Goal: Information Seeking & Learning: Learn about a topic

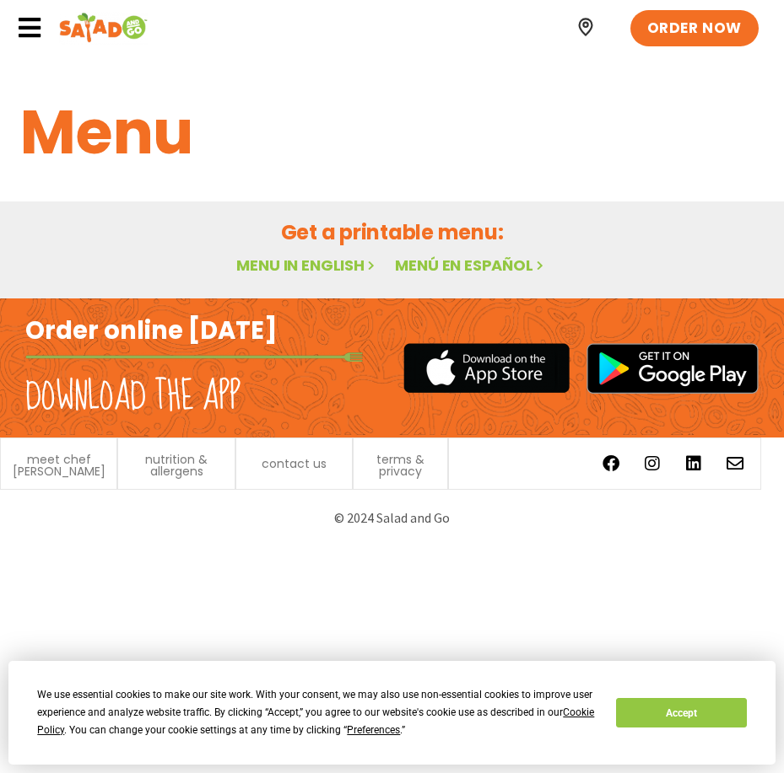
click at [339, 266] on link "Menu in English" at bounding box center [307, 265] width 142 height 21
click at [676, 720] on button "Accept" at bounding box center [681, 713] width 130 height 30
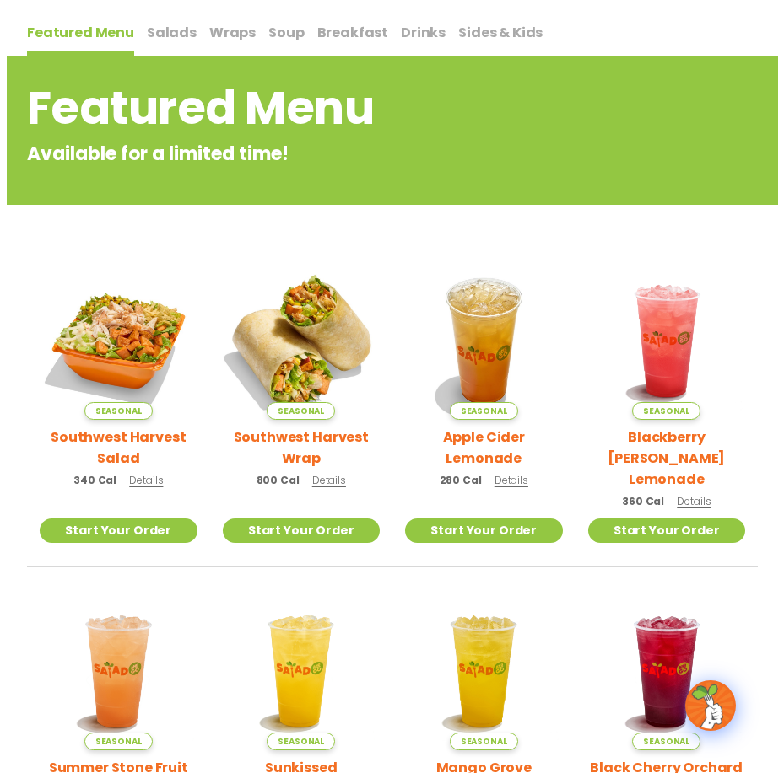
scroll to position [253, 0]
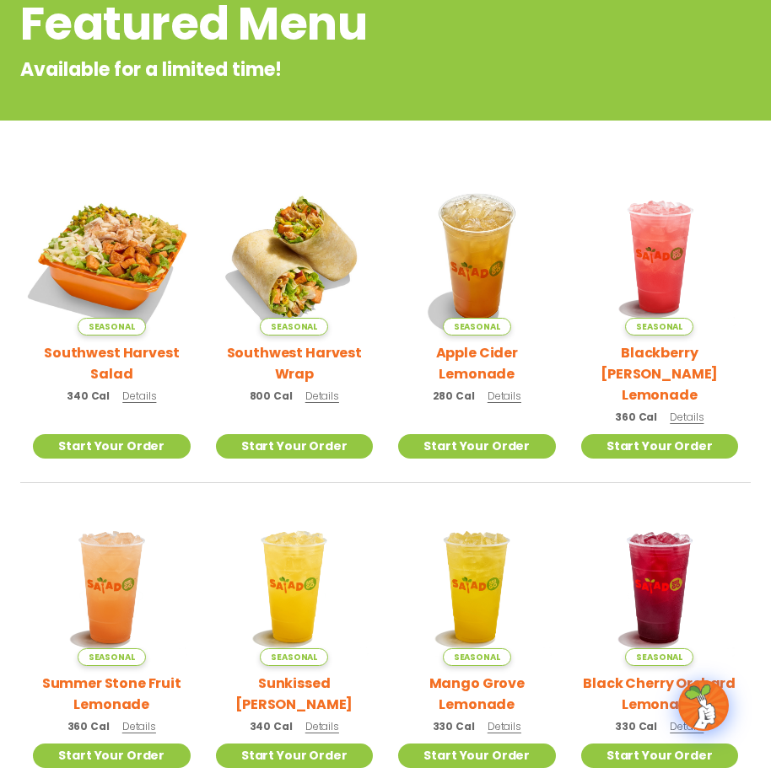
click at [114, 263] on img at bounding box center [111, 256] width 185 height 185
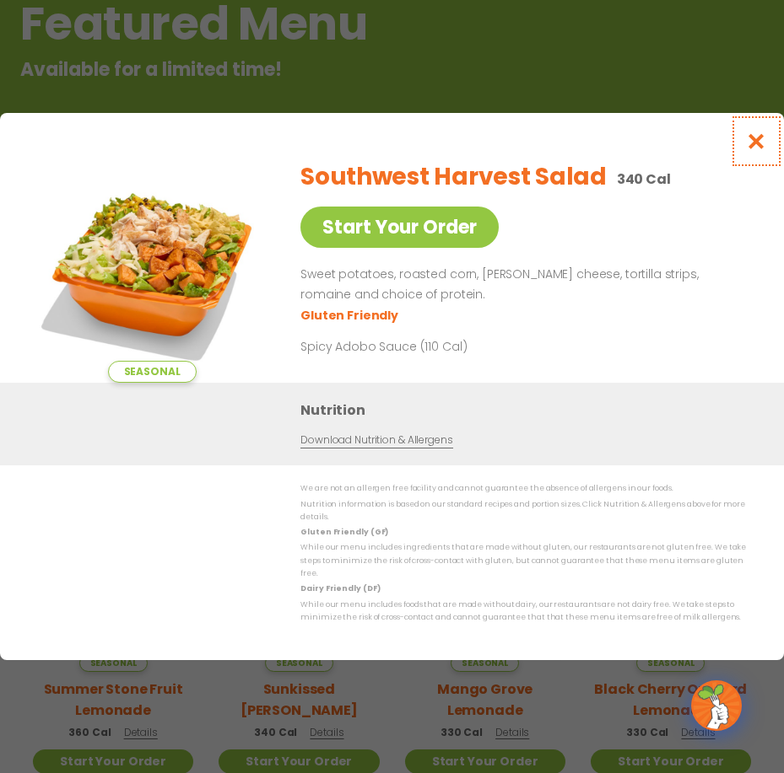
click at [754, 150] on icon "Close modal" at bounding box center [756, 141] width 21 height 18
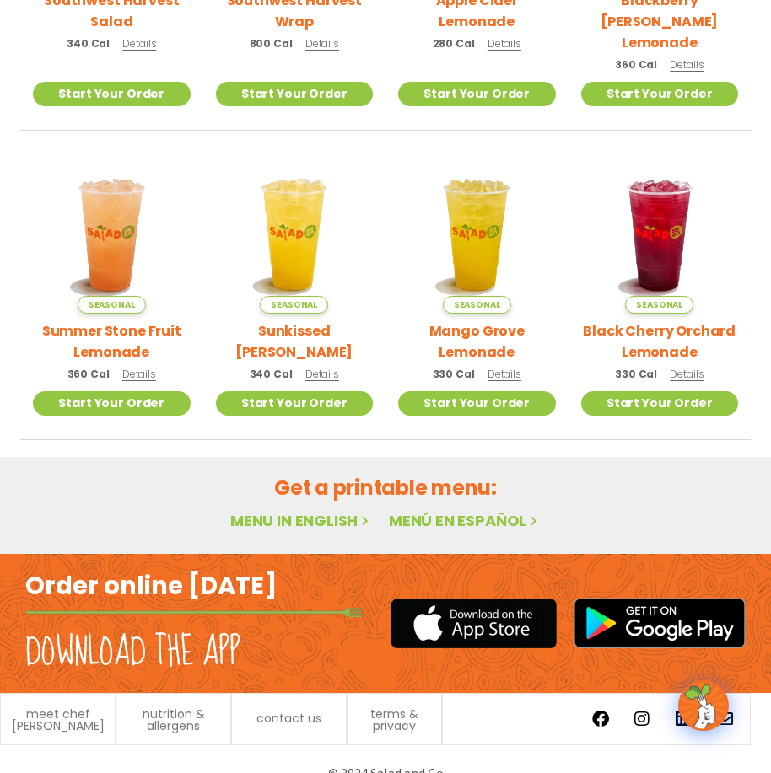
scroll to position [613, 0]
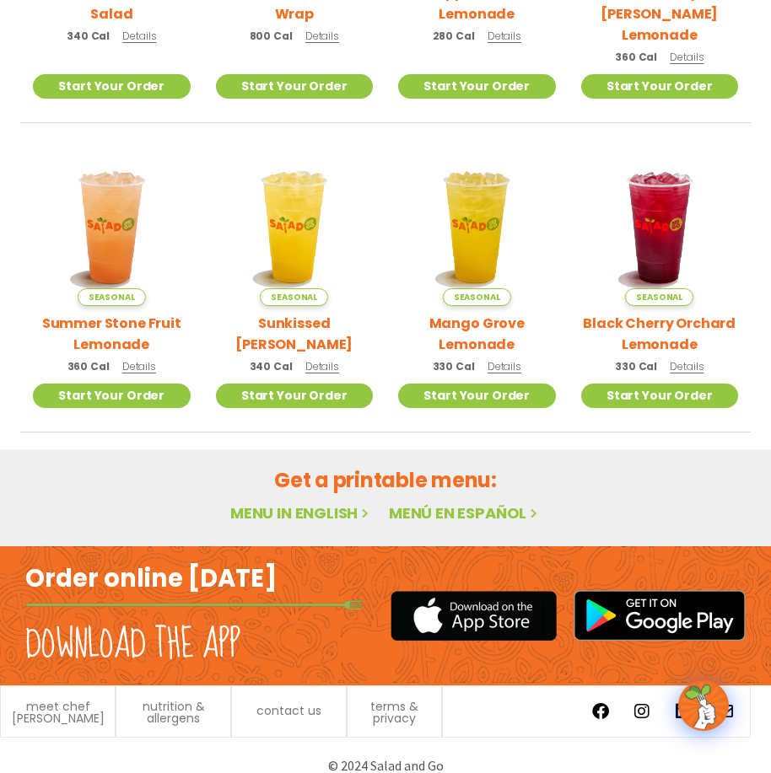
click at [294, 503] on link "Menu in English" at bounding box center [301, 513] width 142 height 21
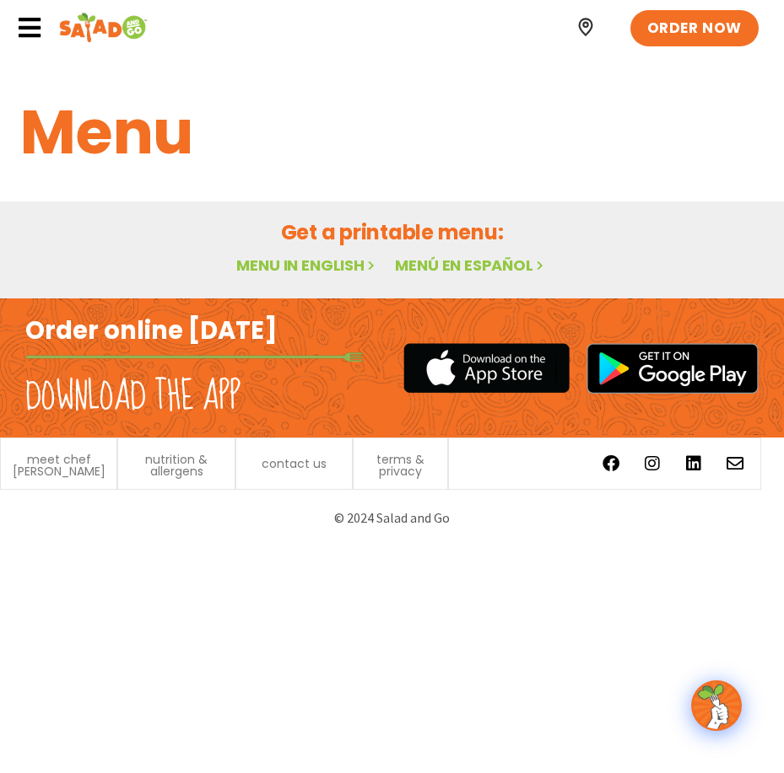
click at [334, 267] on link "Menu in English" at bounding box center [307, 265] width 142 height 21
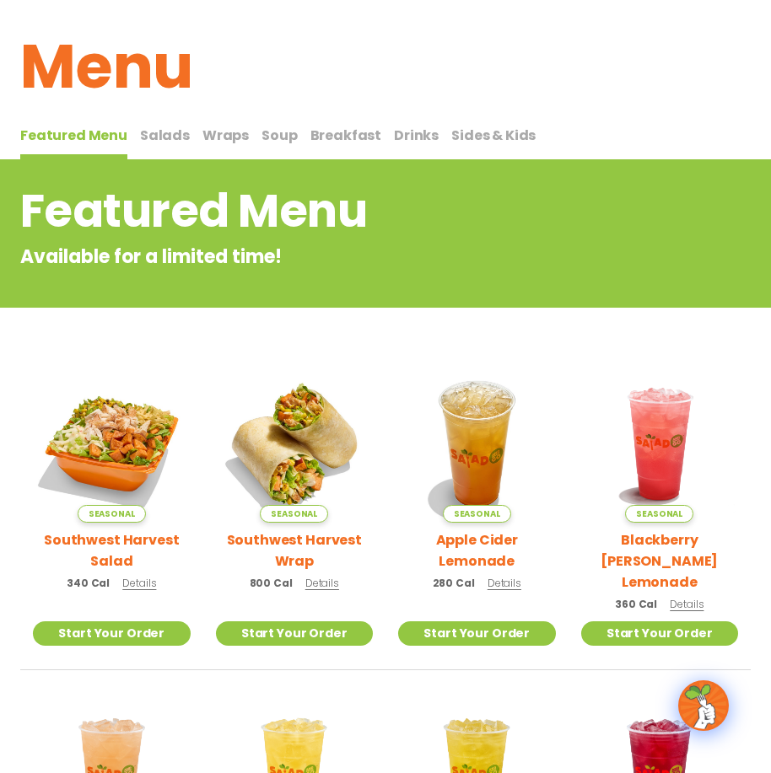
scroll to position [23, 0]
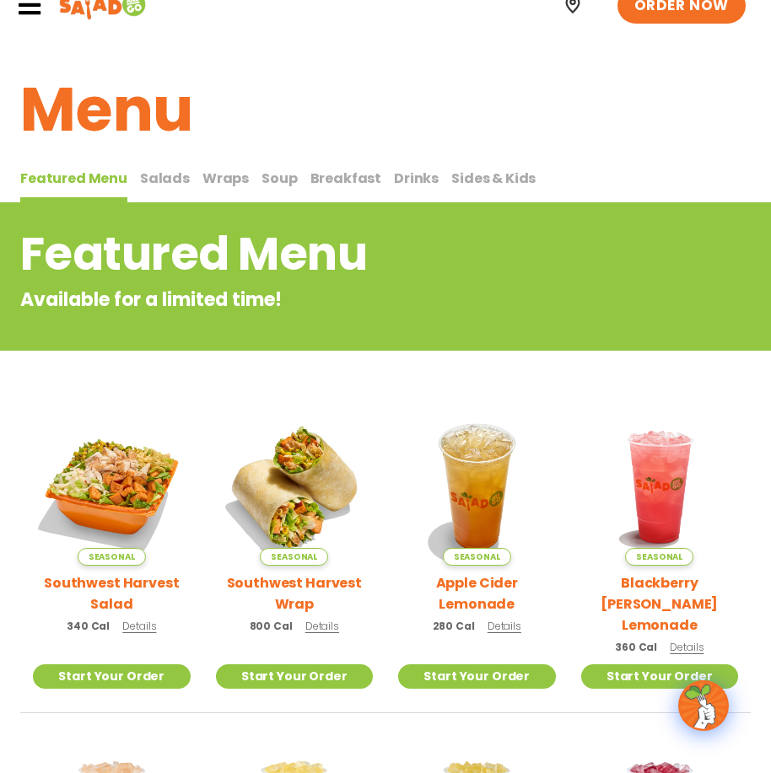
click at [158, 178] on span "Salads" at bounding box center [165, 178] width 50 height 19
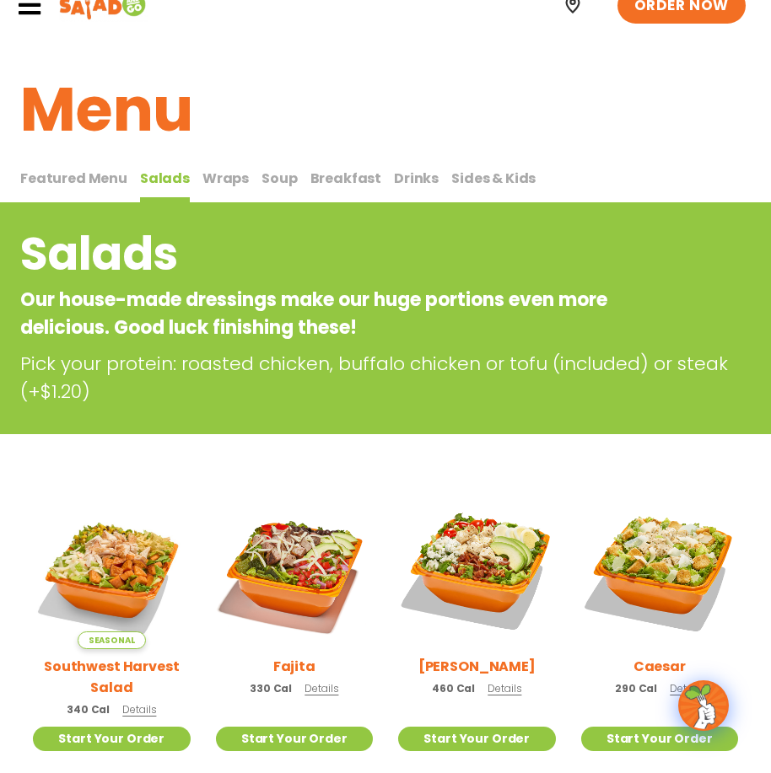
scroll to position [360, 0]
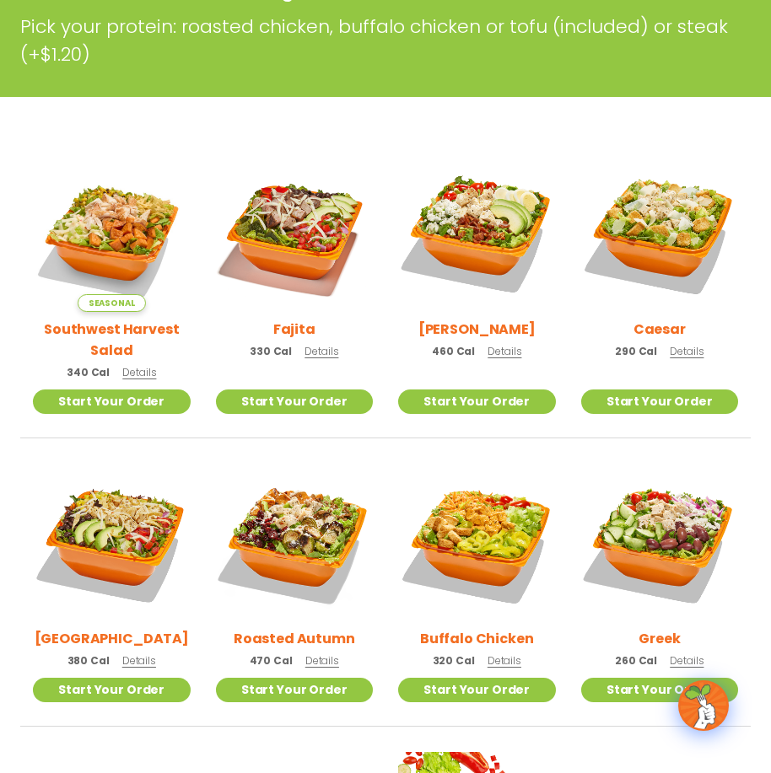
click at [455, 639] on h2 "Buffalo Chicken" at bounding box center [477, 638] width 114 height 21
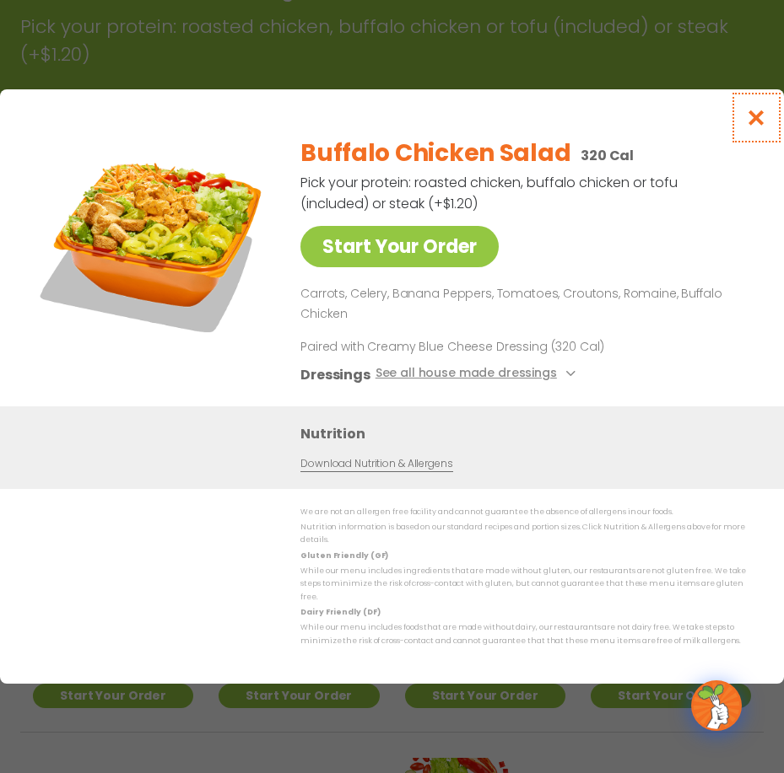
click at [757, 127] on icon "Close modal" at bounding box center [756, 118] width 21 height 18
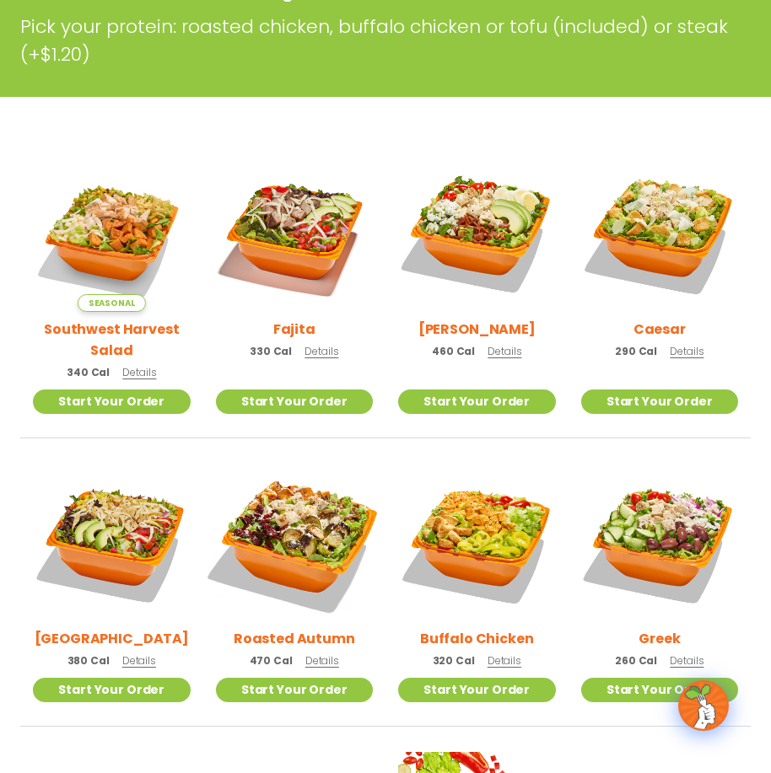
click at [302, 536] on img at bounding box center [294, 542] width 185 height 185
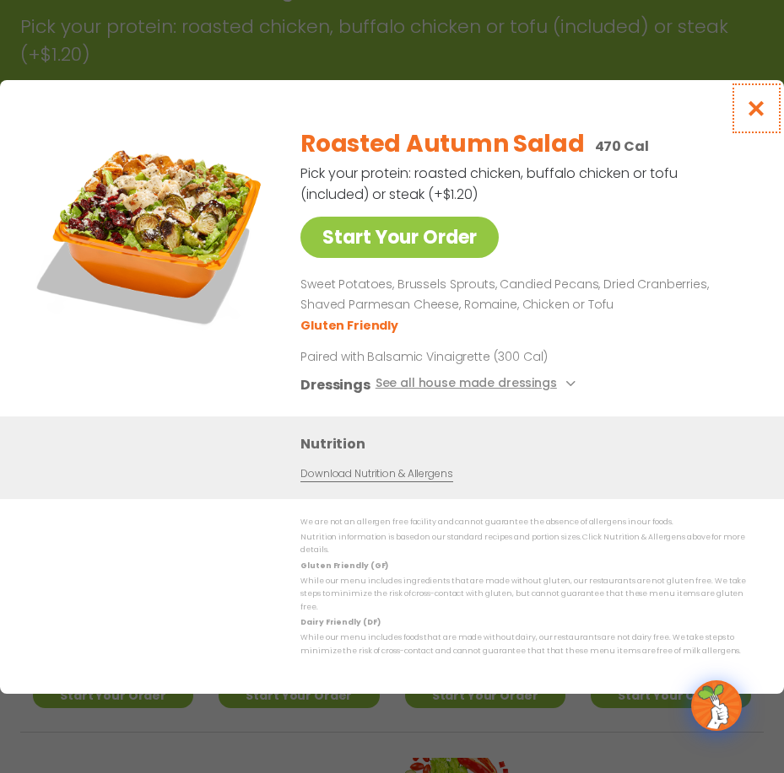
click at [752, 117] on icon "Close modal" at bounding box center [756, 109] width 21 height 18
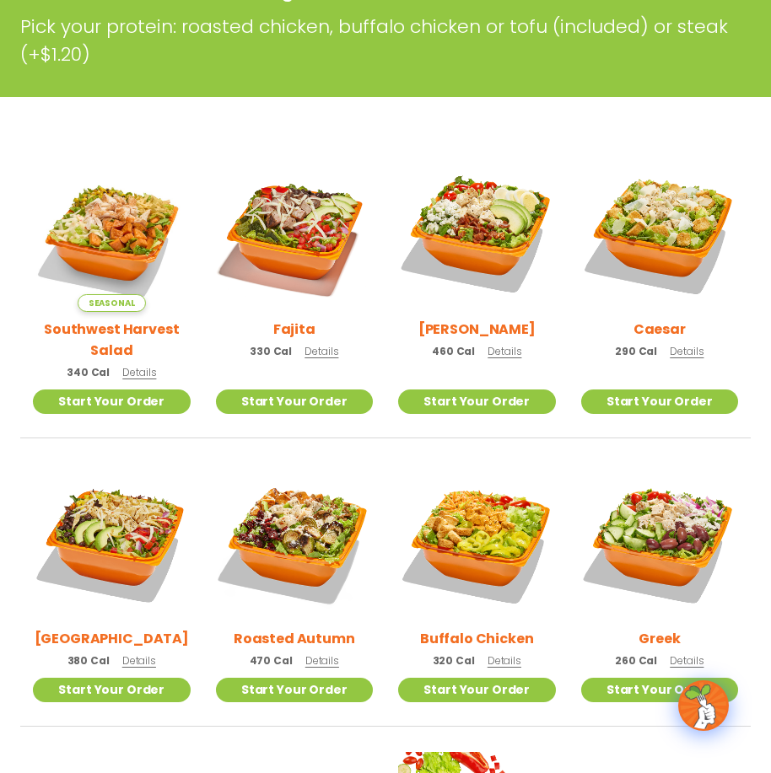
click at [133, 329] on h2 "Southwest Harvest Salad" at bounding box center [112, 340] width 158 height 42
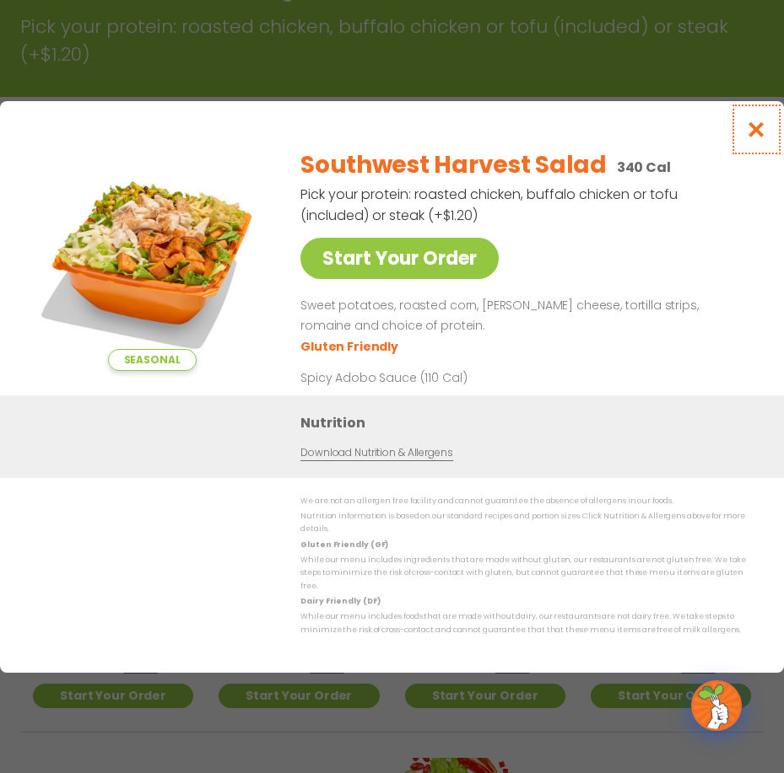
click at [755, 138] on icon "Close modal" at bounding box center [756, 130] width 21 height 18
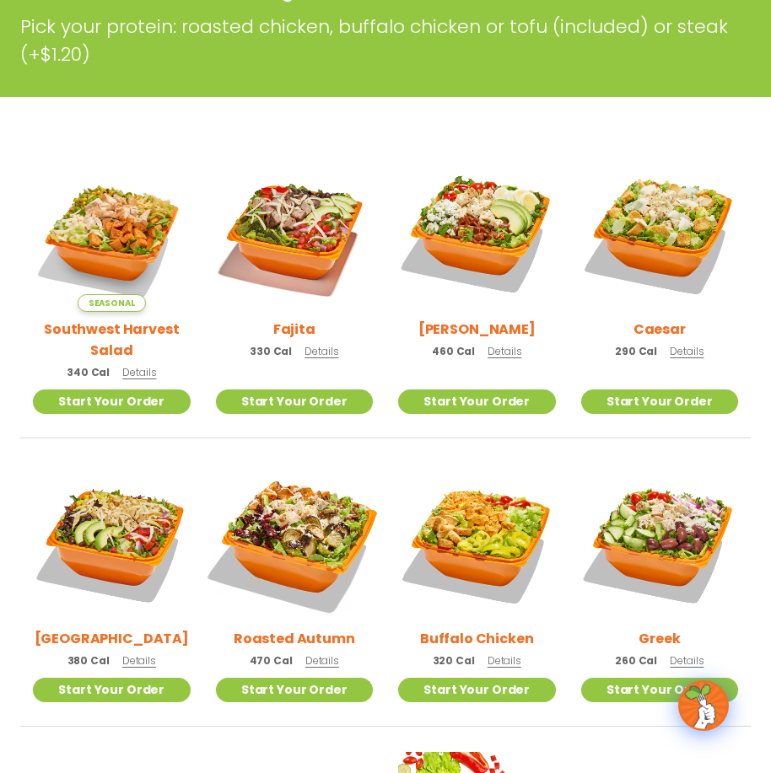
click at [305, 540] on img at bounding box center [294, 542] width 185 height 185
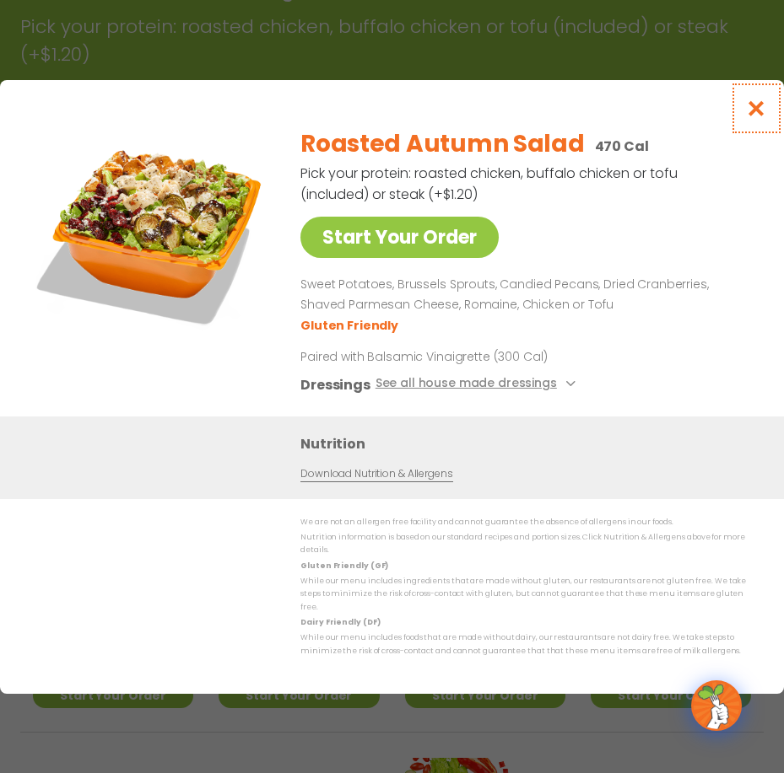
click at [754, 117] on icon "Close modal" at bounding box center [756, 109] width 21 height 18
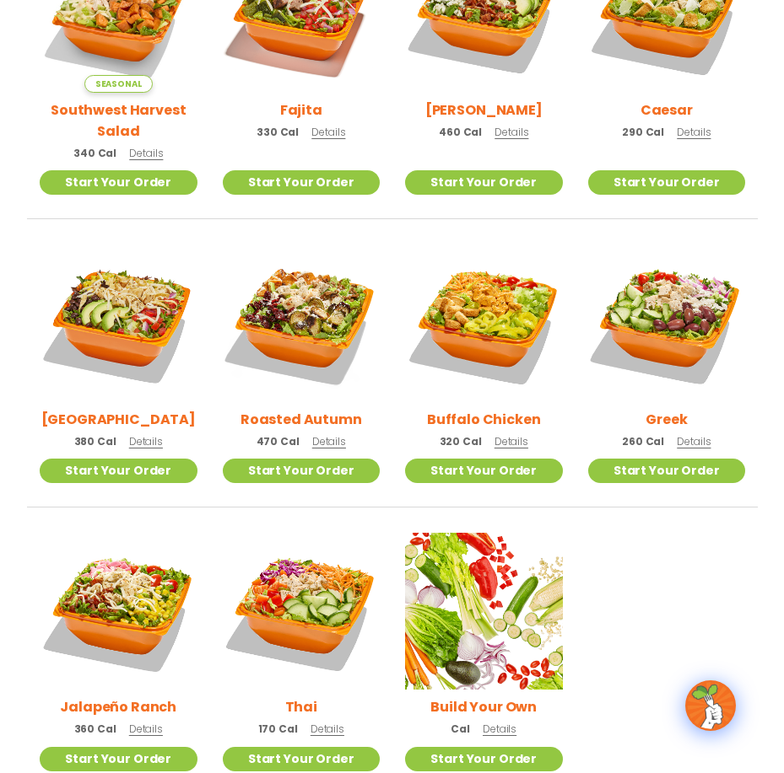
scroll to position [613, 0]
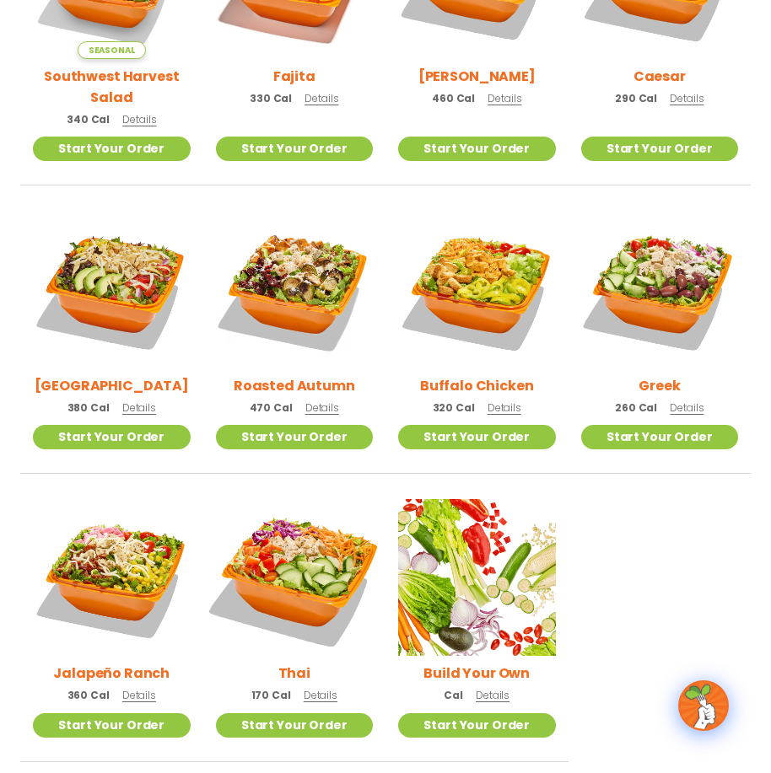
click at [309, 558] on img at bounding box center [294, 578] width 185 height 185
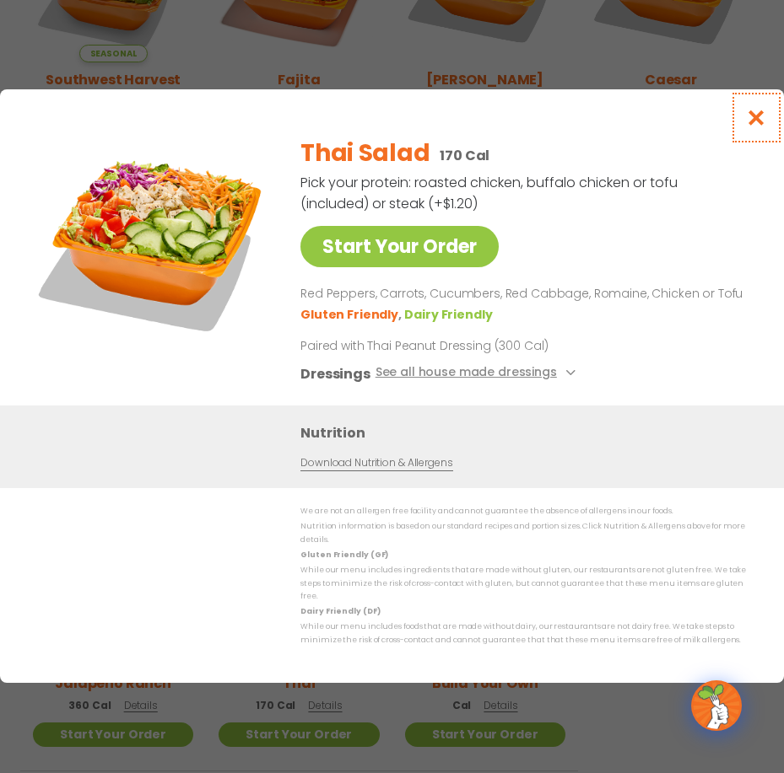
click at [756, 127] on icon "Close modal" at bounding box center [756, 118] width 21 height 18
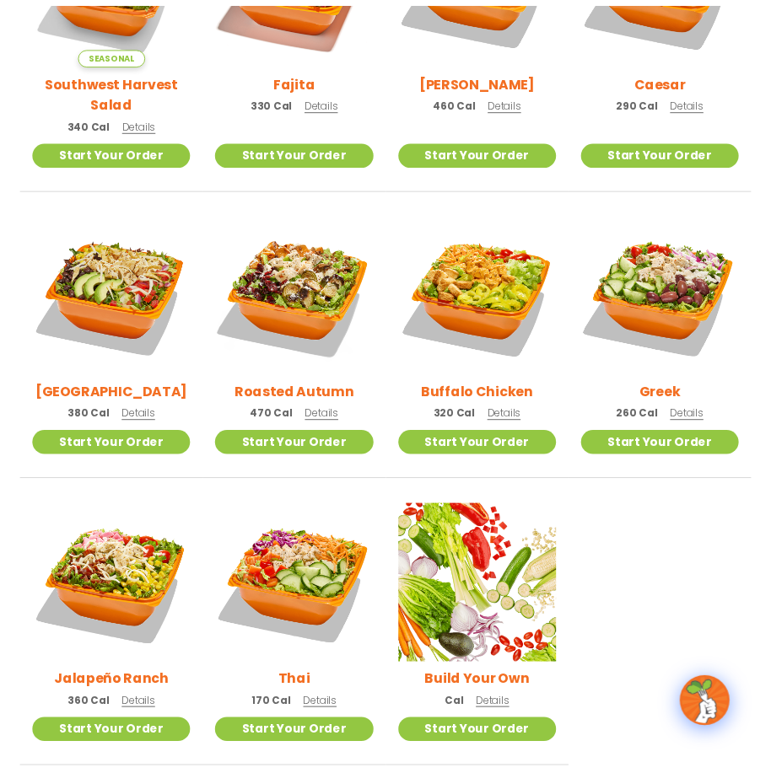
scroll to position [602, 0]
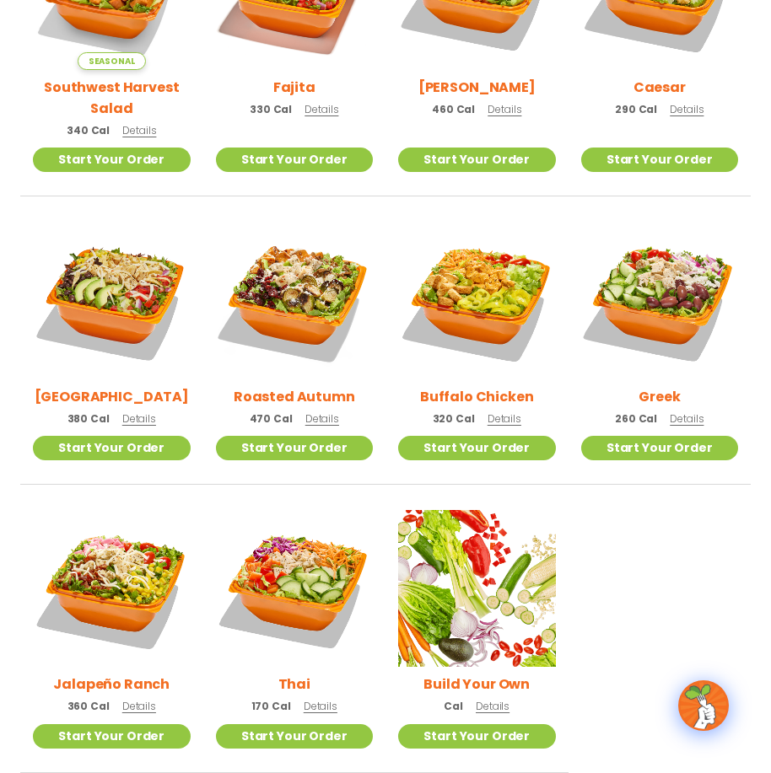
click at [127, 569] on img at bounding box center [112, 589] width 158 height 158
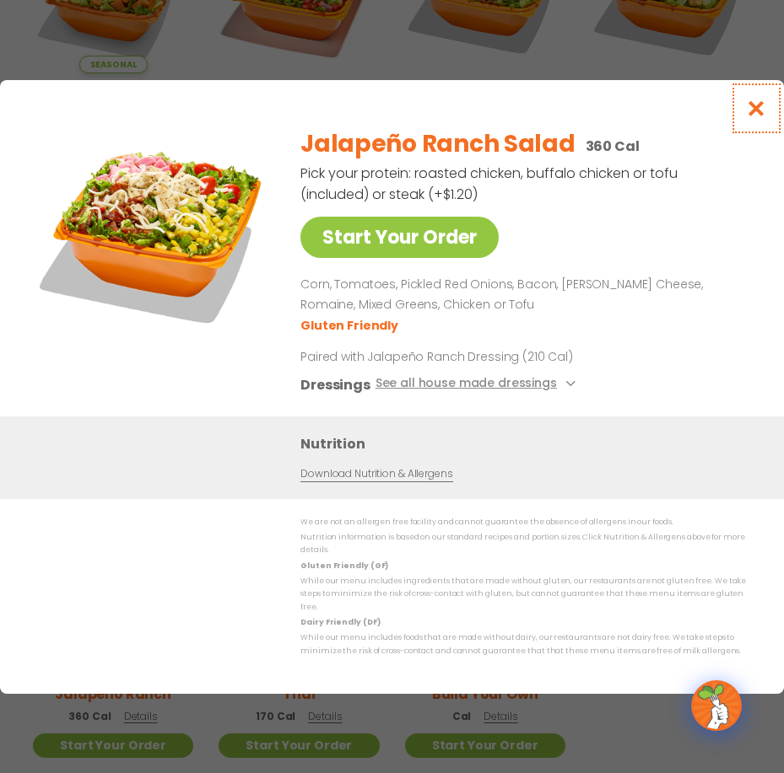
click at [750, 117] on icon "Close modal" at bounding box center [756, 109] width 21 height 18
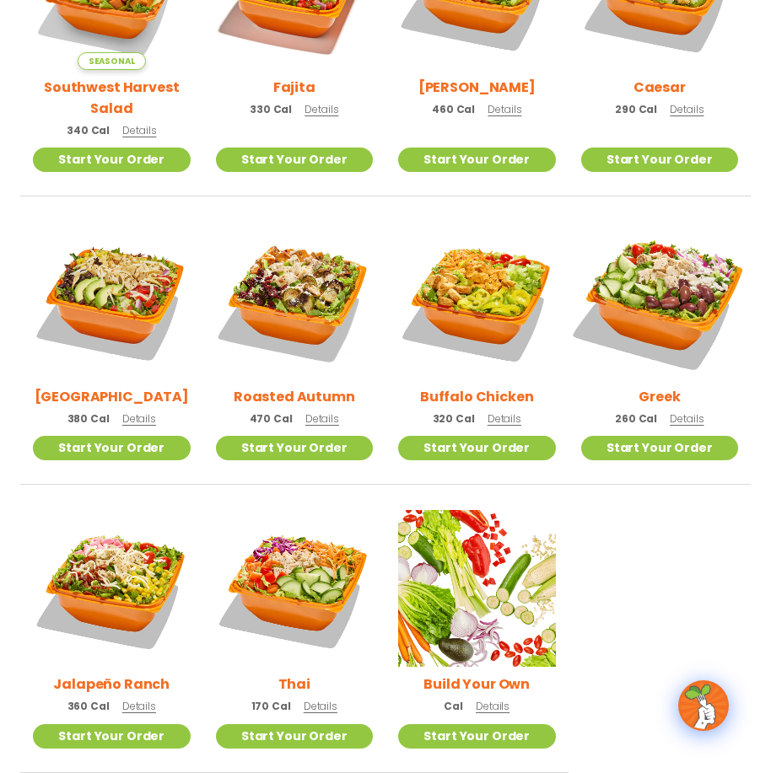
click at [665, 300] on img at bounding box center [659, 300] width 185 height 185
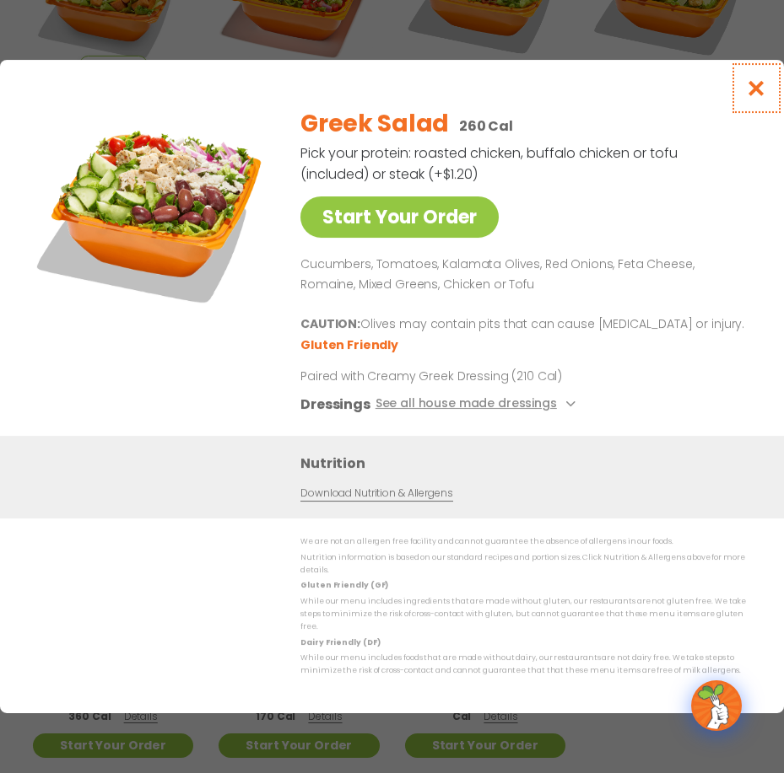
click at [751, 97] on icon "Close modal" at bounding box center [756, 88] width 21 height 18
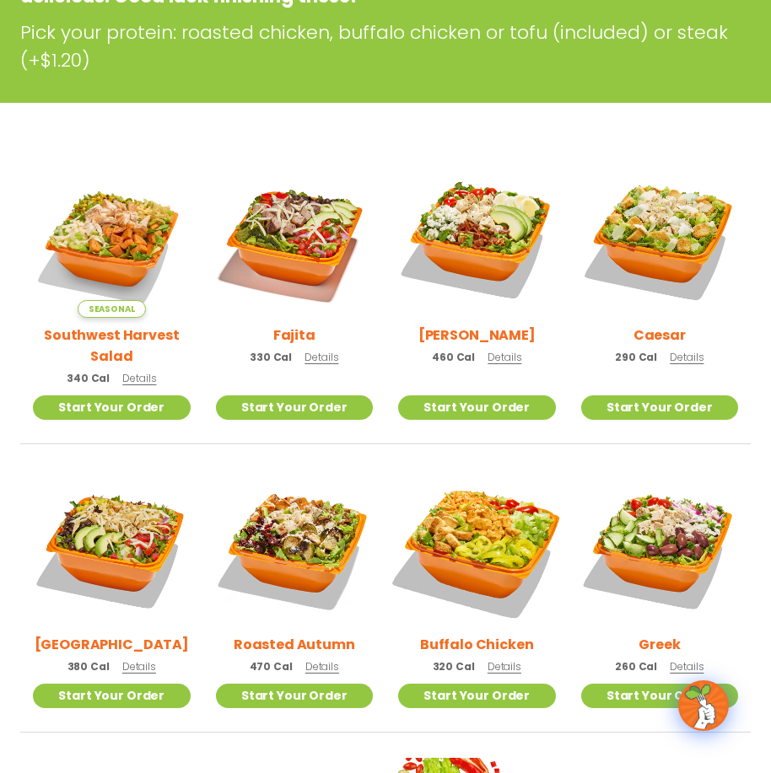
scroll to position [349, 0]
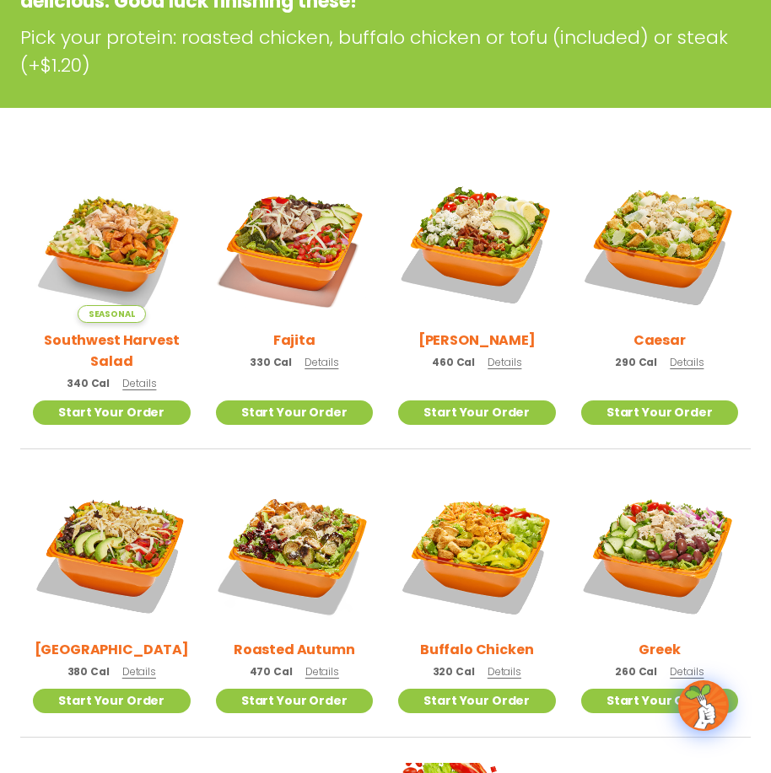
click at [131, 339] on h2 "Southwest Harvest Salad" at bounding box center [112, 351] width 158 height 42
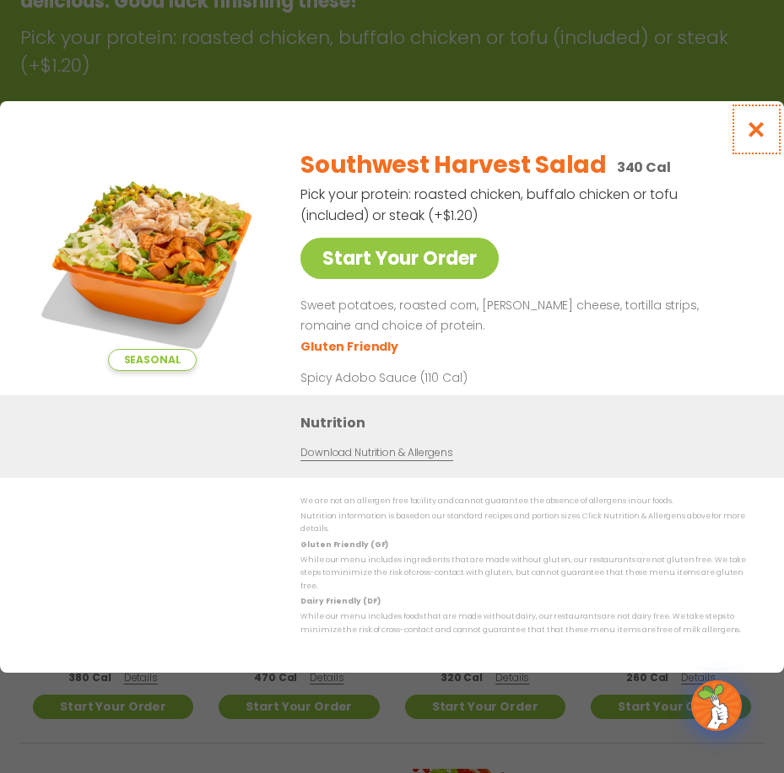
click at [753, 138] on icon "Close modal" at bounding box center [756, 130] width 21 height 18
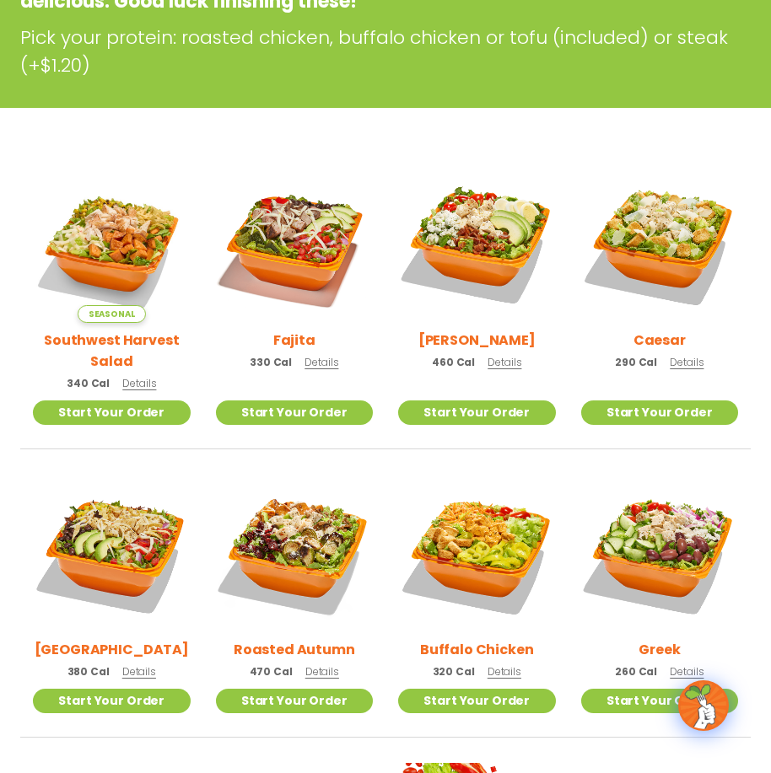
click at [318, 650] on h2 "Roasted Autumn" at bounding box center [294, 649] width 121 height 21
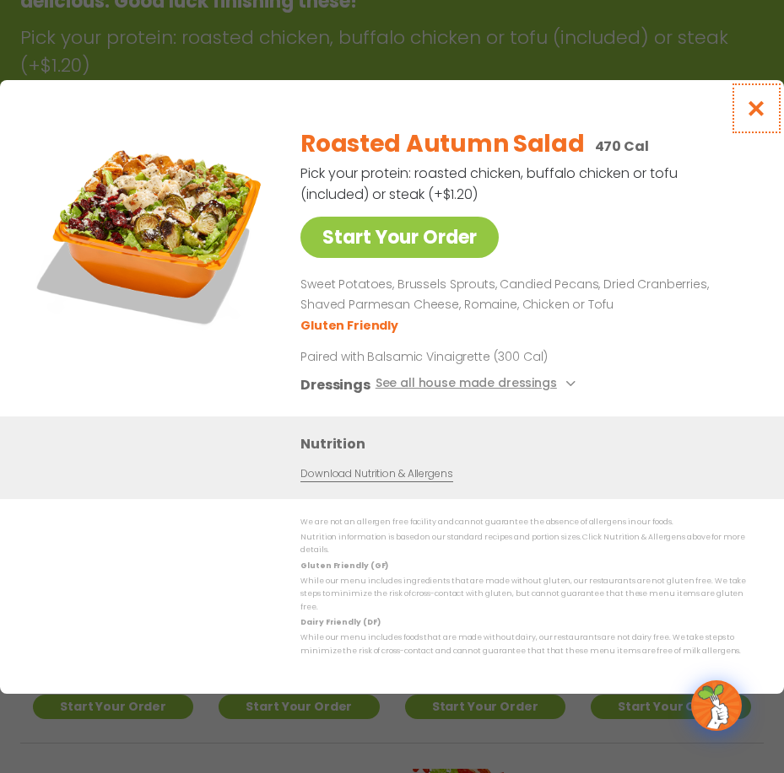
click at [756, 117] on icon "Close modal" at bounding box center [756, 109] width 21 height 18
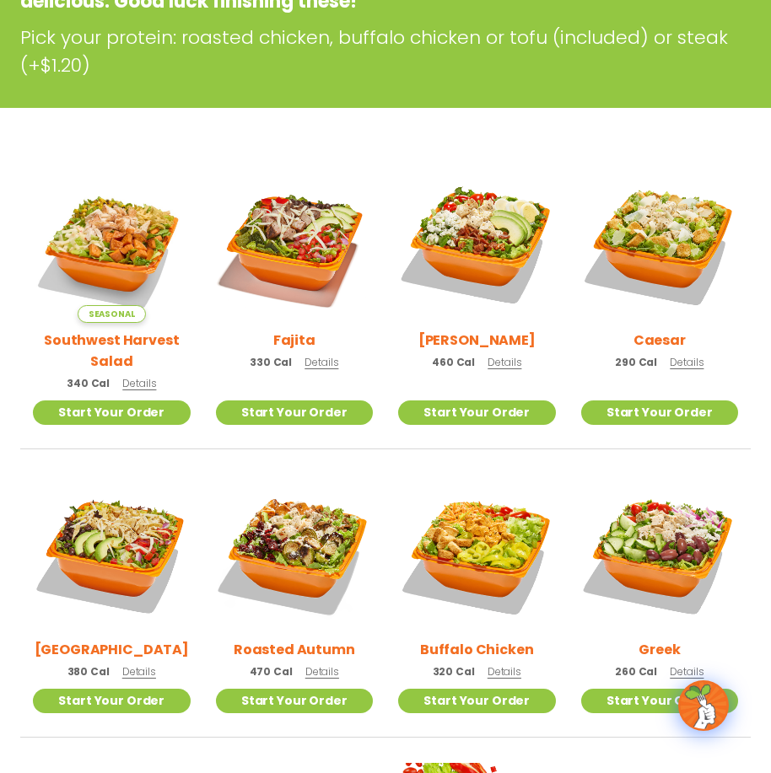
click at [153, 339] on h2 "Southwest Harvest Salad" at bounding box center [112, 351] width 158 height 42
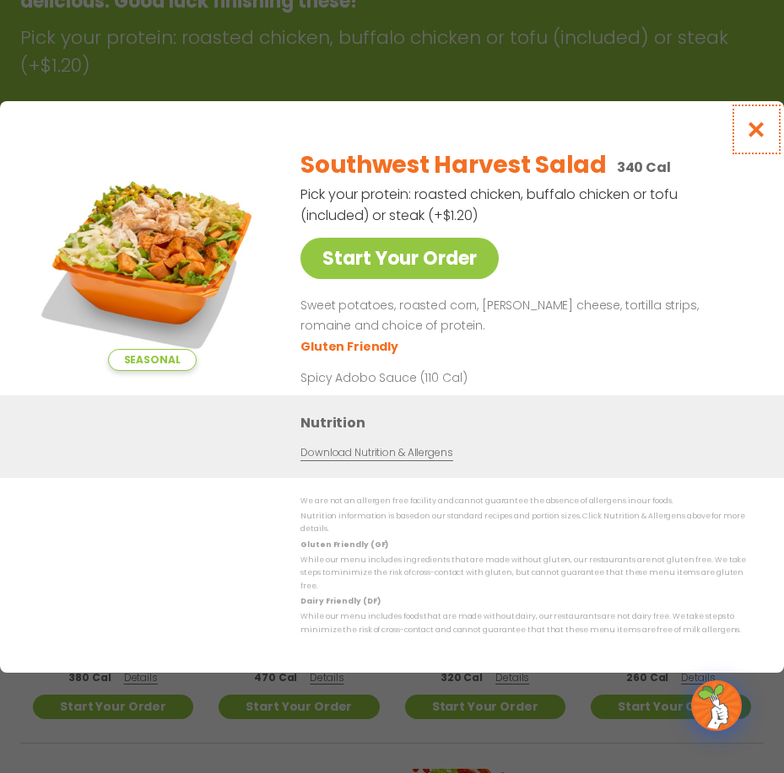
click at [752, 138] on icon "Close modal" at bounding box center [756, 130] width 21 height 18
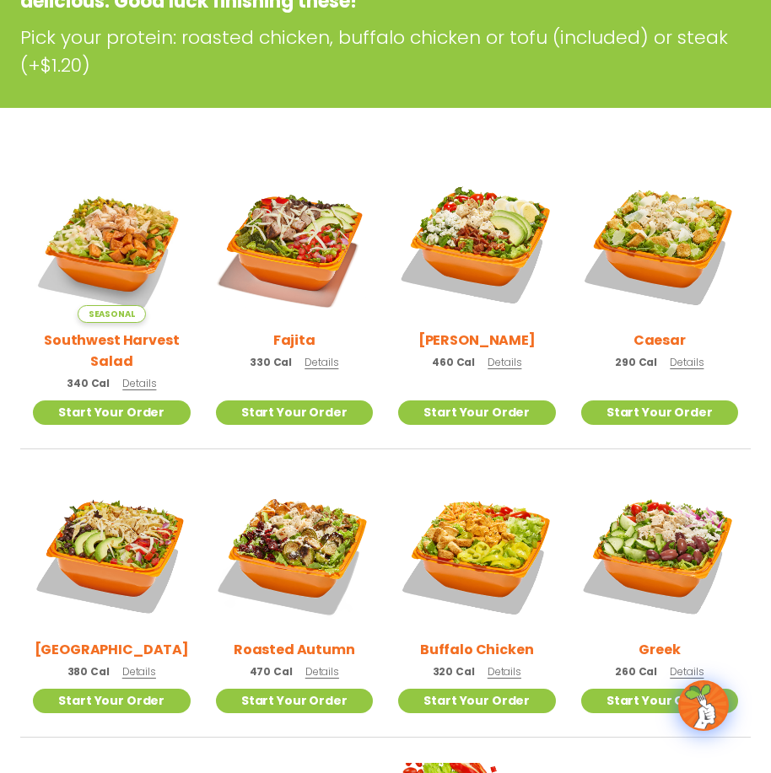
click at [324, 651] on h2 "Roasted Autumn" at bounding box center [294, 649] width 121 height 21
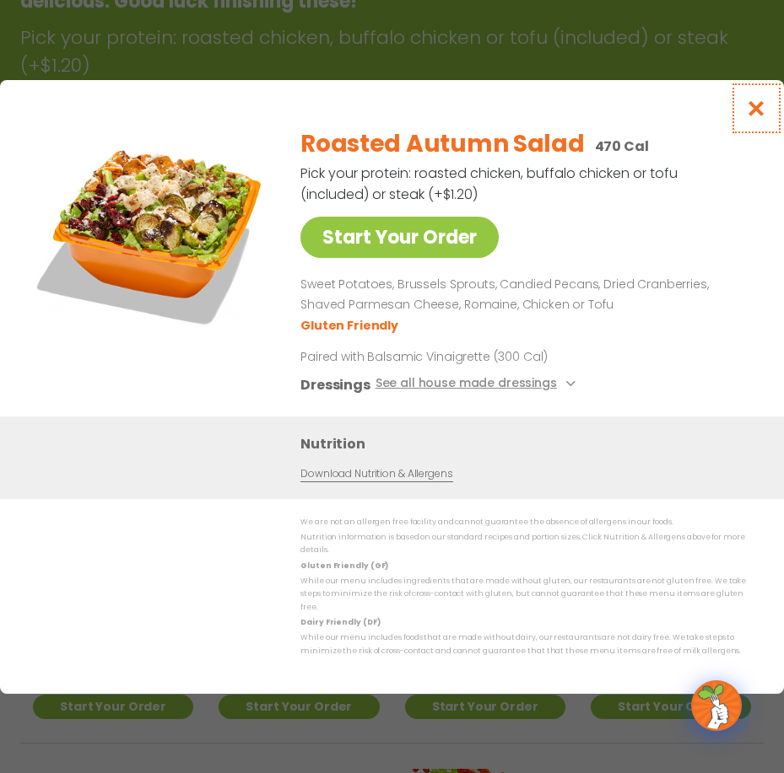
click at [752, 117] on icon "Close modal" at bounding box center [756, 109] width 21 height 18
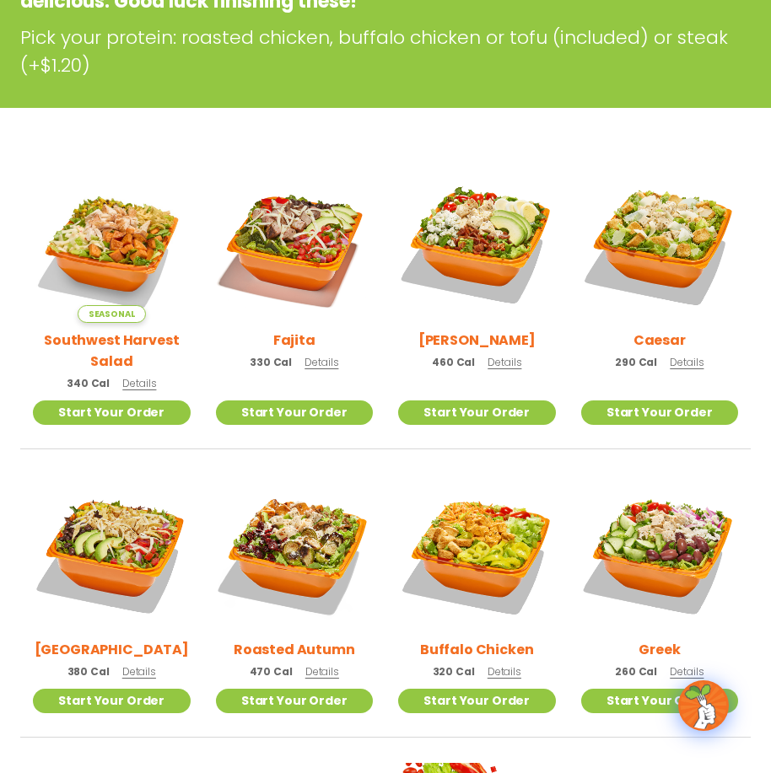
click at [135, 347] on h2 "Southwest Harvest Salad" at bounding box center [112, 351] width 158 height 42
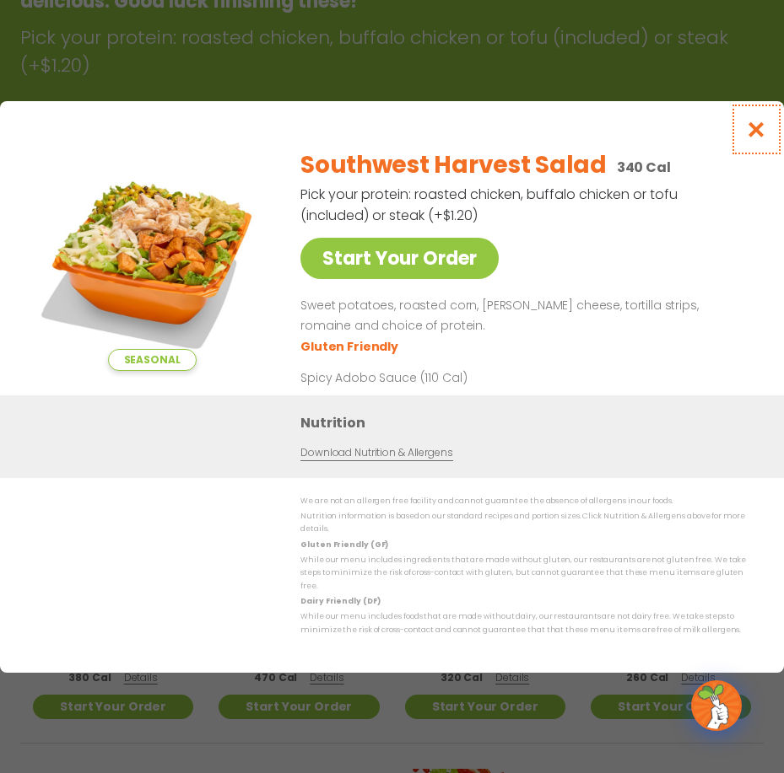
click at [750, 138] on icon "Close modal" at bounding box center [756, 130] width 21 height 18
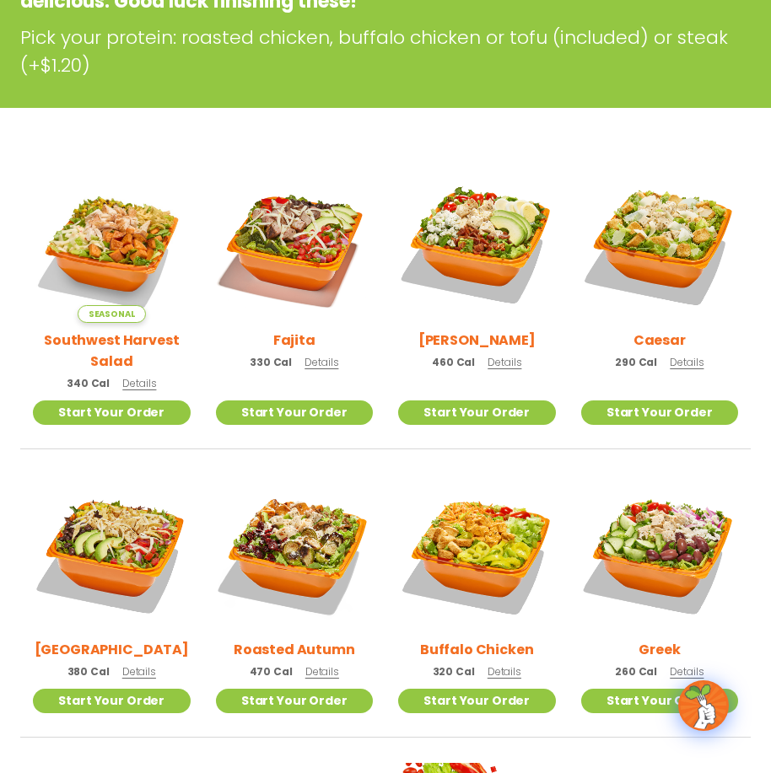
click at [314, 657] on h2 "Roasted Autumn" at bounding box center [294, 649] width 121 height 21
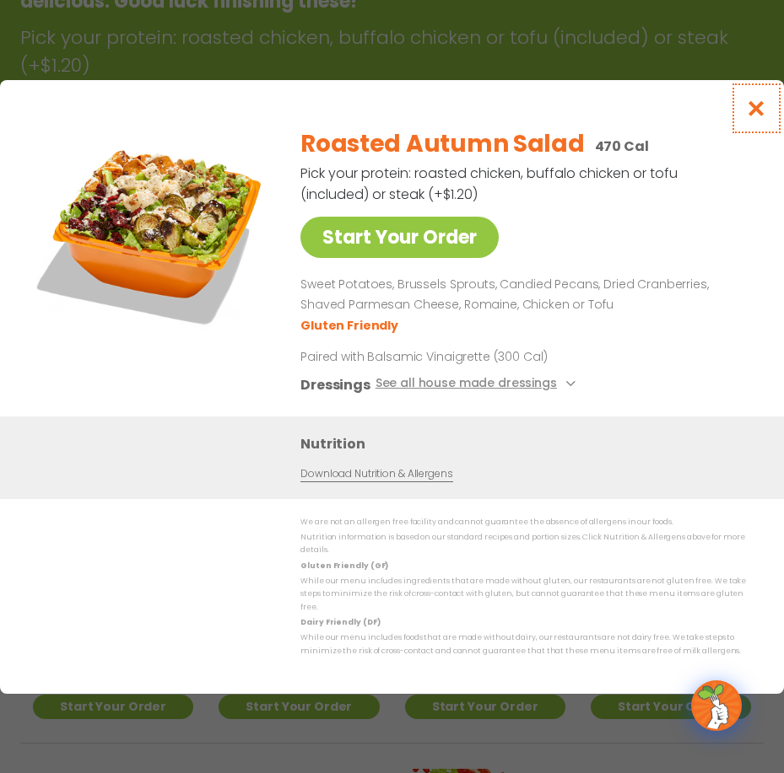
click at [757, 117] on icon "Close modal" at bounding box center [756, 109] width 21 height 18
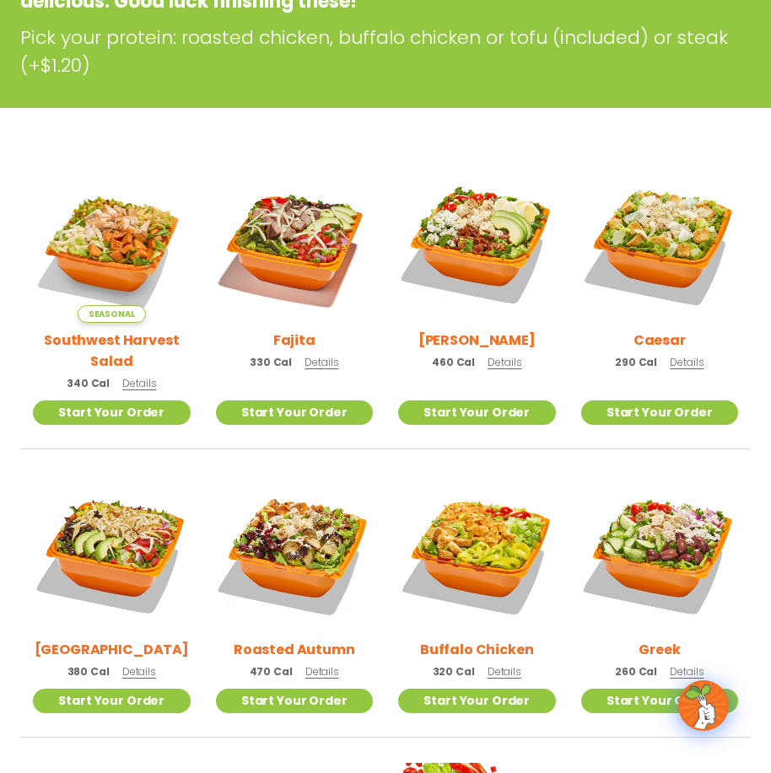
click at [496, 649] on h2 "Buffalo Chicken" at bounding box center [477, 649] width 114 height 21
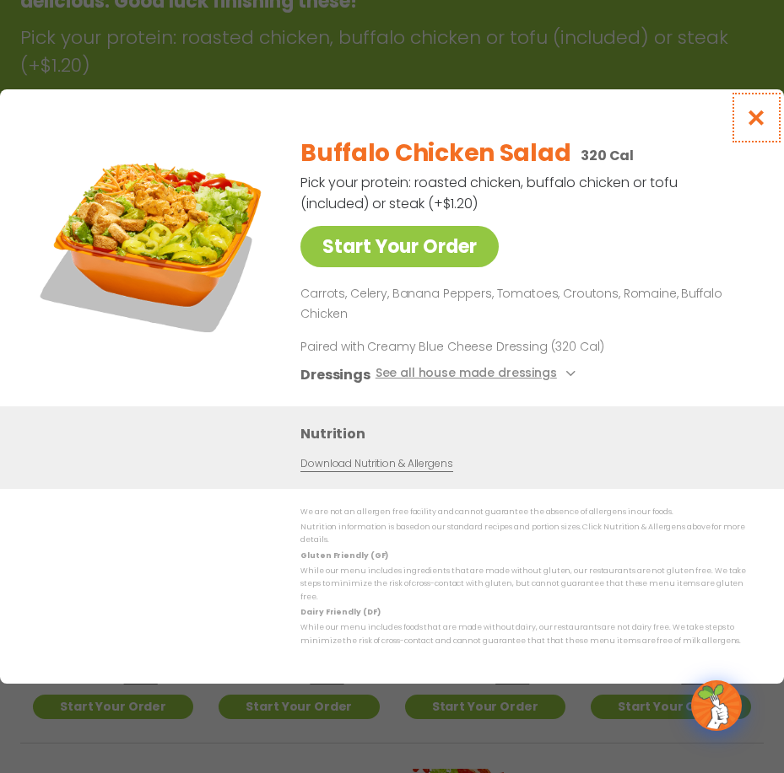
click at [755, 127] on icon "Close modal" at bounding box center [756, 118] width 21 height 18
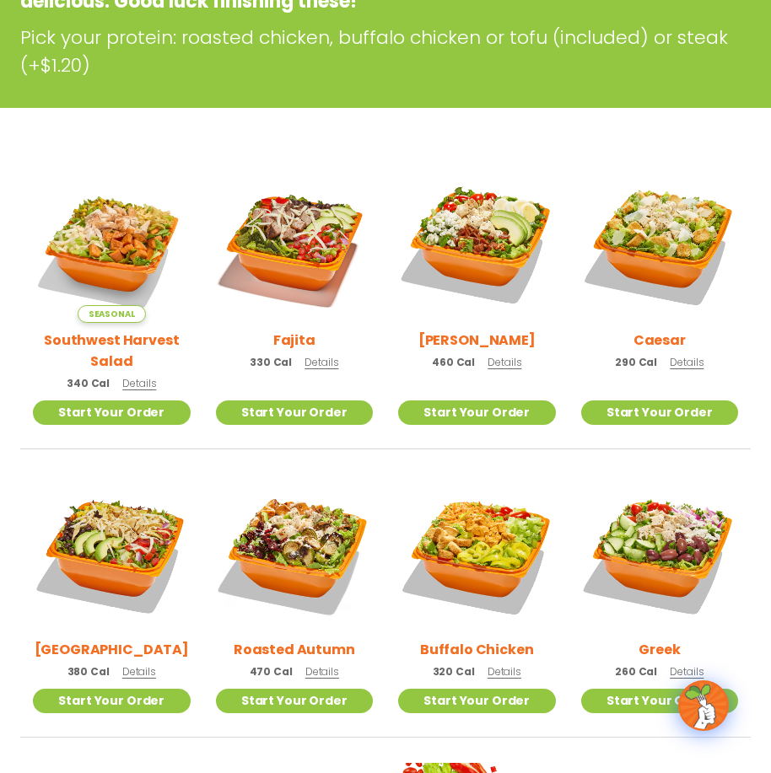
scroll to position [12, 0]
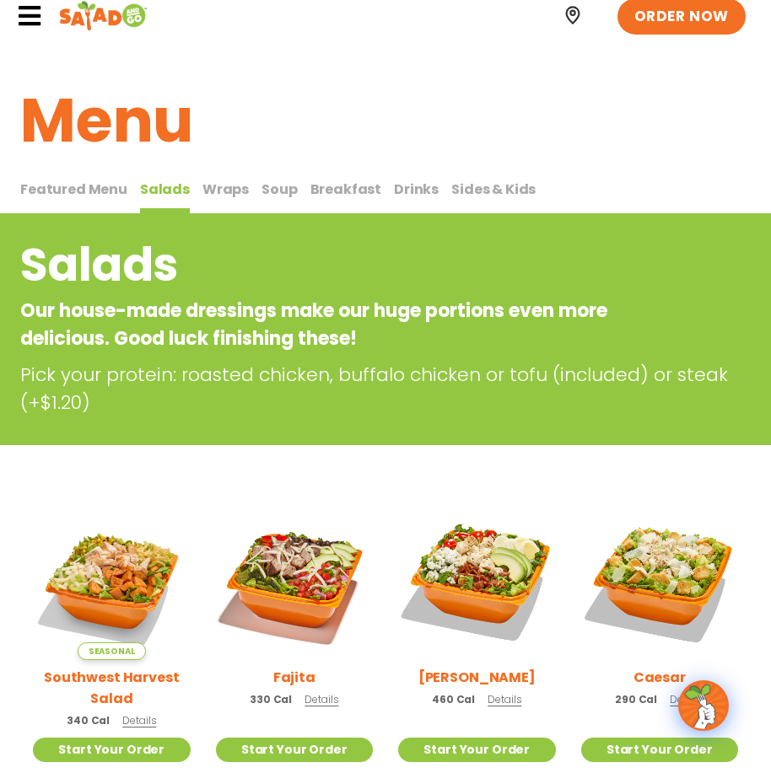
click at [97, 186] on span "Featured Menu" at bounding box center [73, 189] width 107 height 19
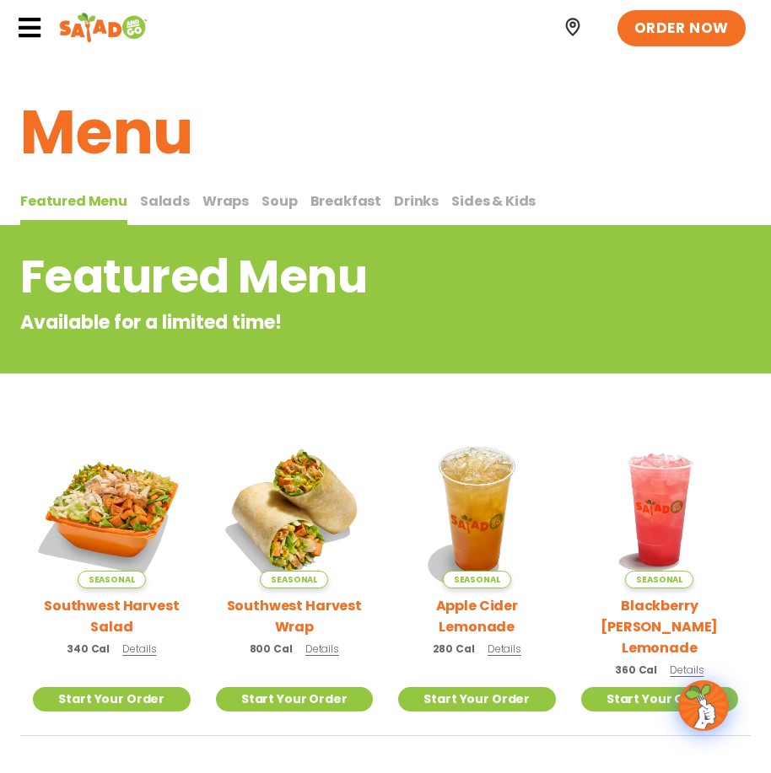
click at [212, 201] on span "Wraps" at bounding box center [225, 200] width 46 height 19
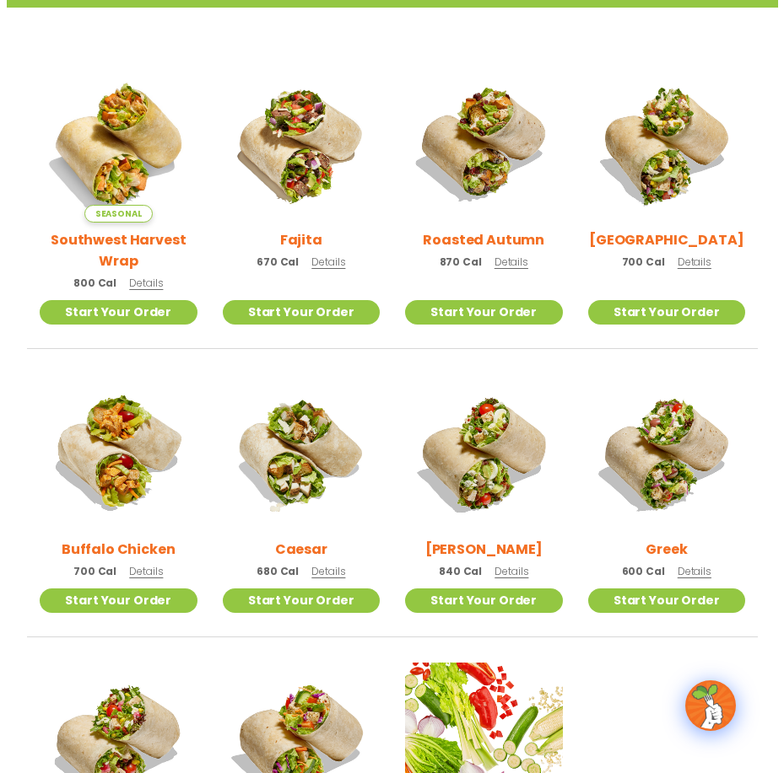
scroll to position [590, 0]
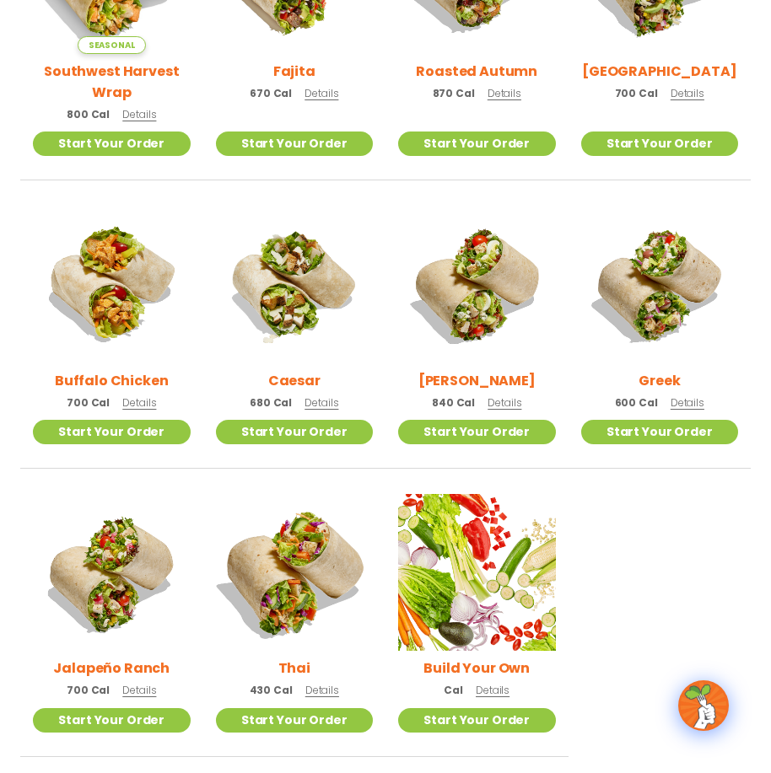
click at [286, 615] on img at bounding box center [294, 573] width 185 height 185
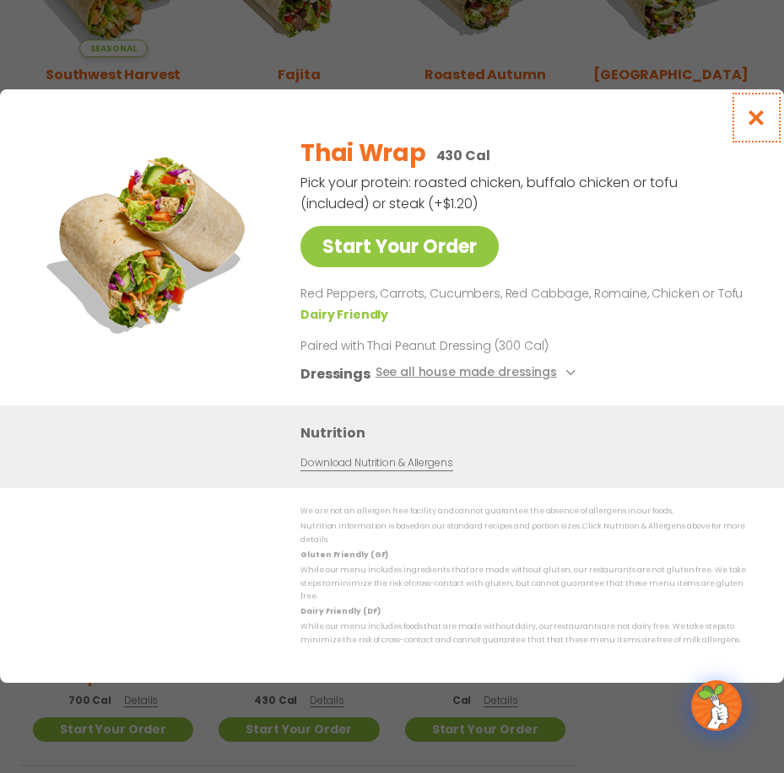
click at [755, 127] on icon "Close modal" at bounding box center [756, 118] width 21 height 18
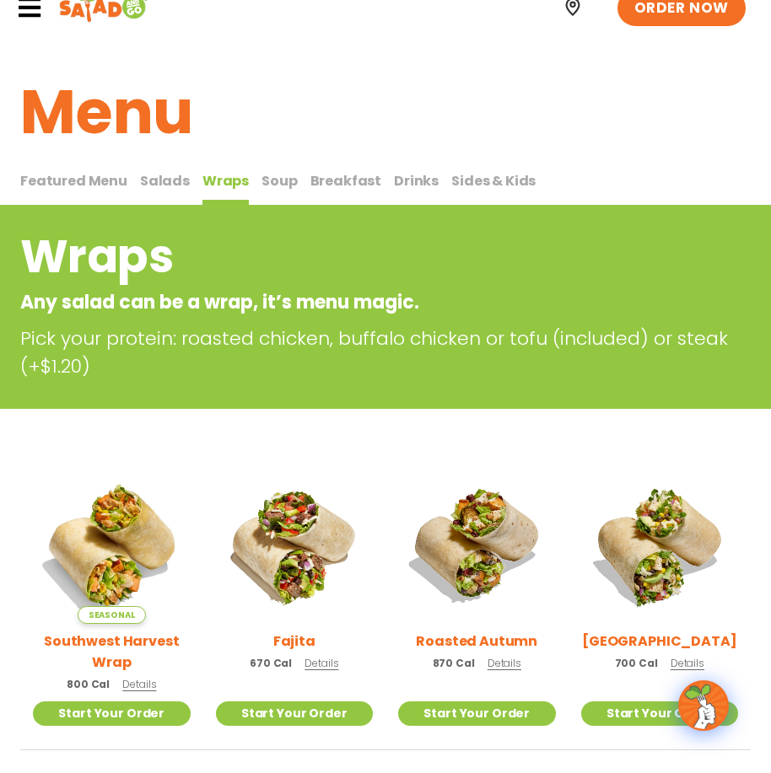
scroll to position [0, 0]
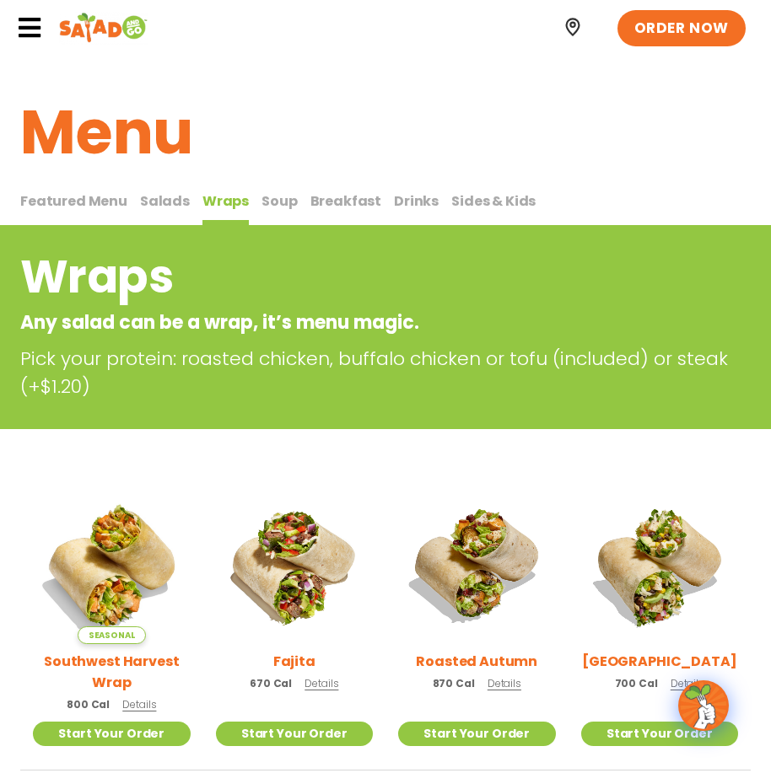
click at [165, 200] on span "Salads" at bounding box center [165, 200] width 50 height 19
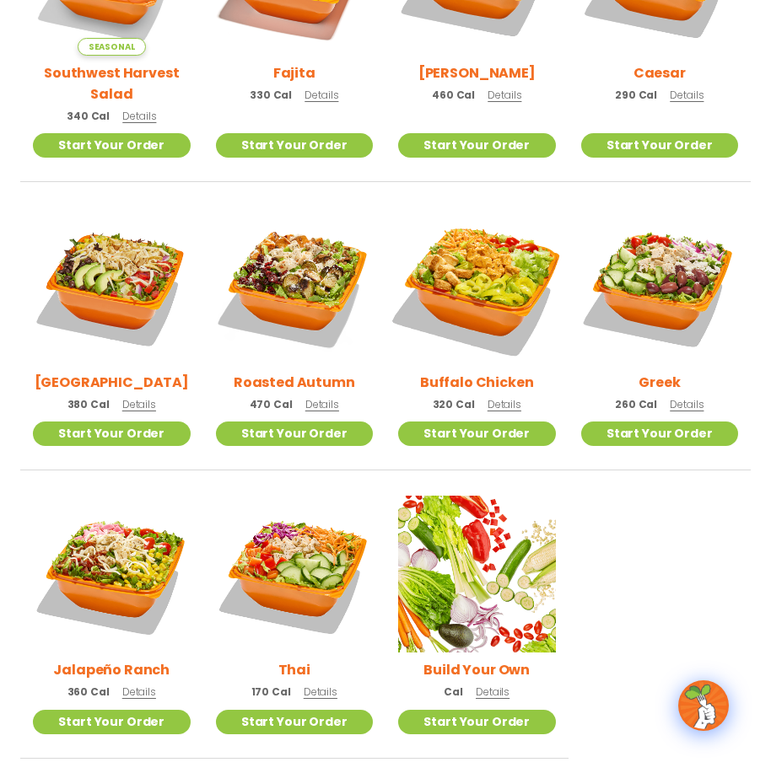
scroll to position [759, 0]
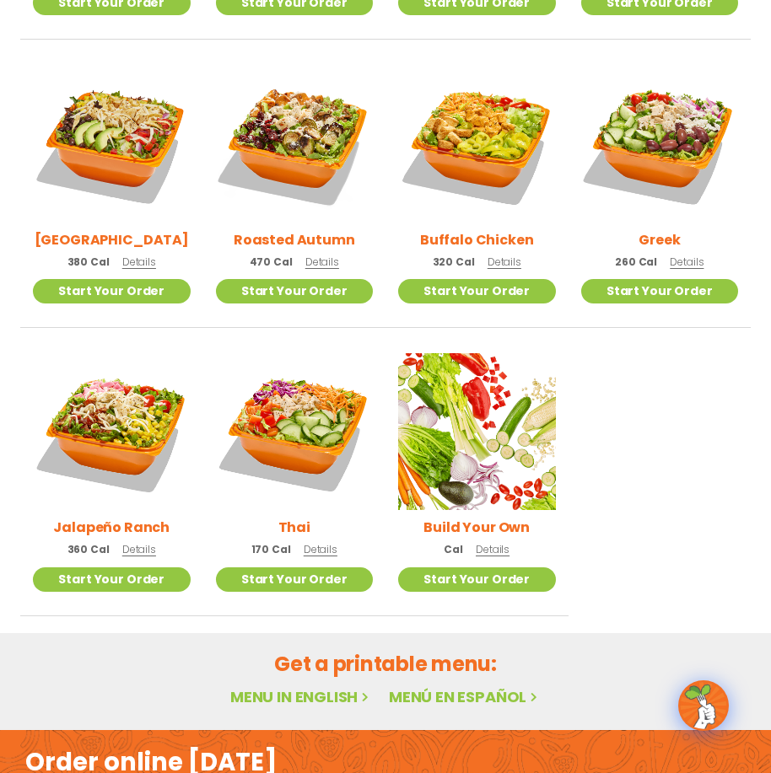
click at [301, 534] on h2 "Thai" at bounding box center [294, 527] width 32 height 21
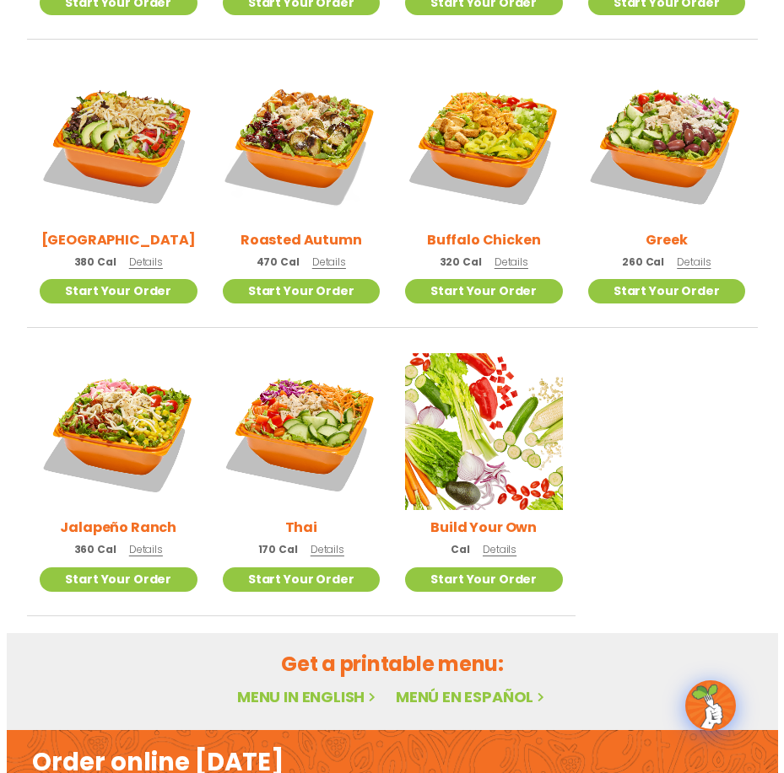
scroll to position [763, 0]
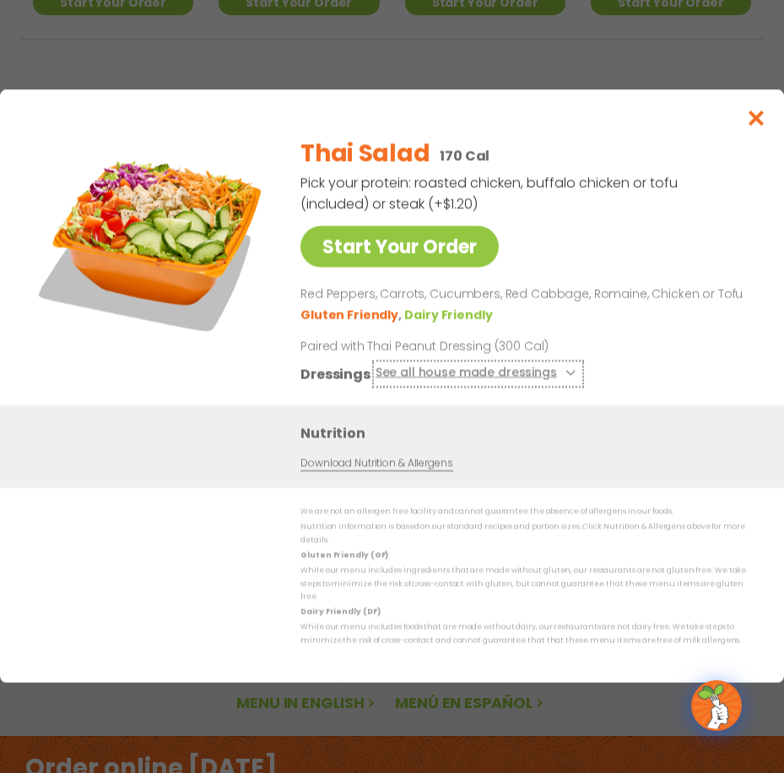
click at [500, 384] on button "See all house made dressings" at bounding box center [477, 374] width 205 height 21
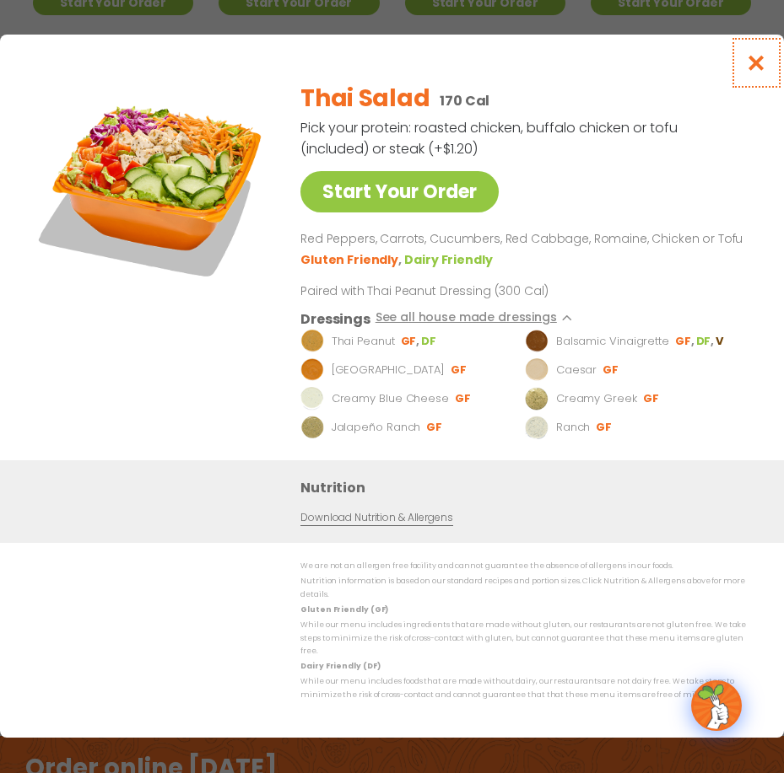
click at [753, 72] on icon "Close modal" at bounding box center [756, 63] width 21 height 18
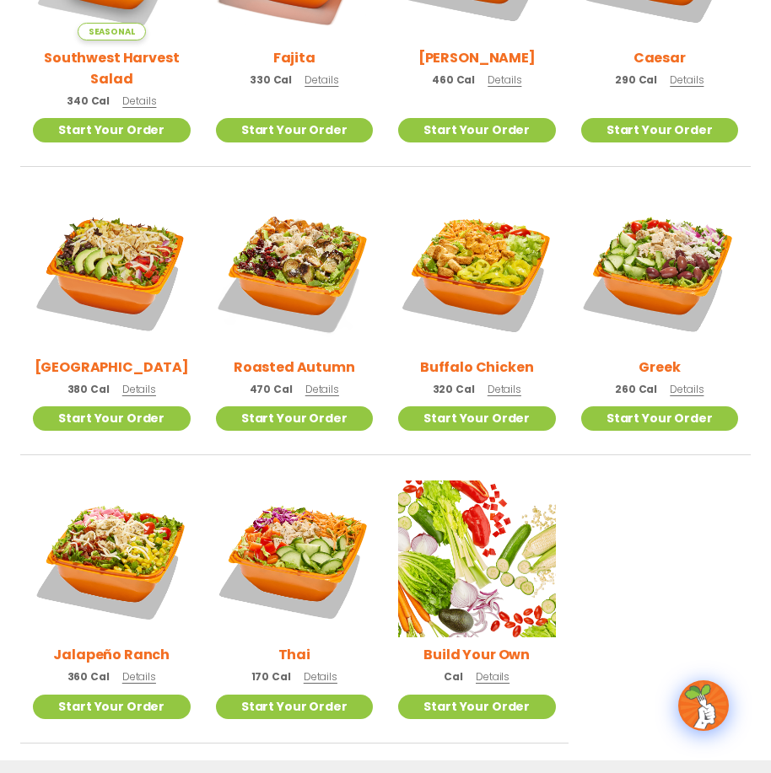
scroll to position [602, 0]
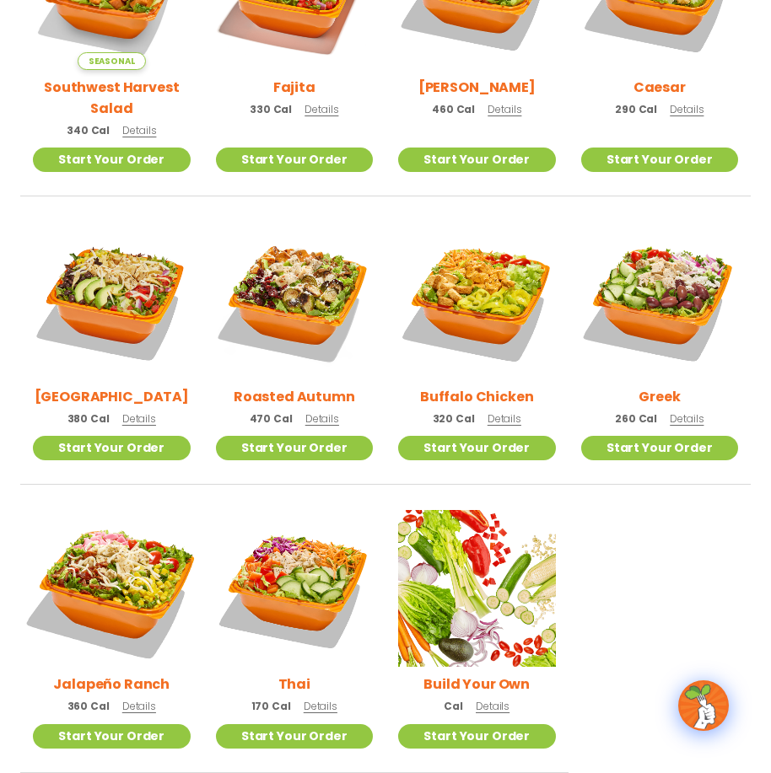
click at [132, 590] on img at bounding box center [111, 589] width 185 height 185
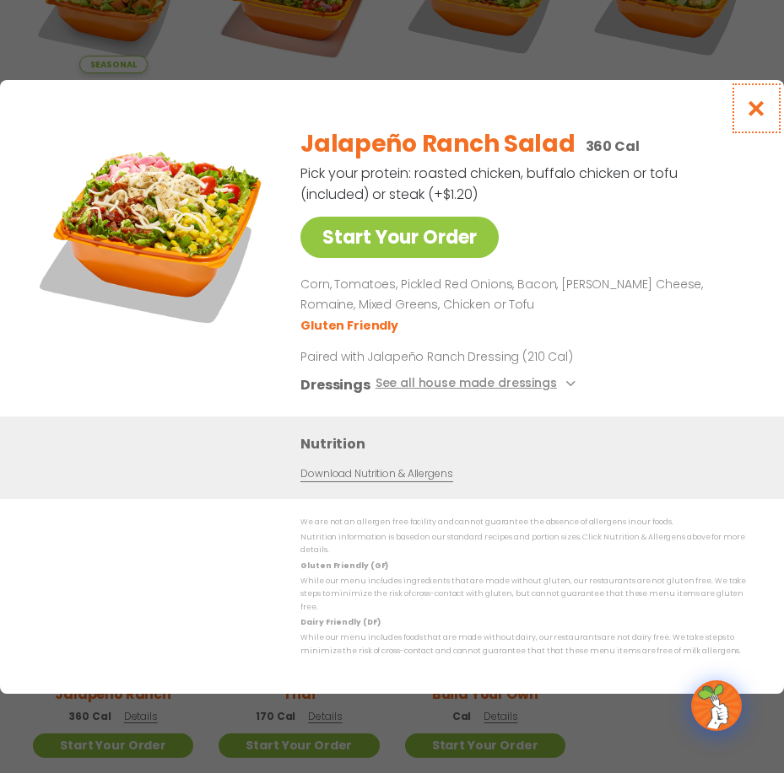
drag, startPoint x: 760, startPoint y: 119, endPoint x: 756, endPoint y: 127, distance: 8.7
click at [759, 117] on icon "Close modal" at bounding box center [756, 109] width 21 height 18
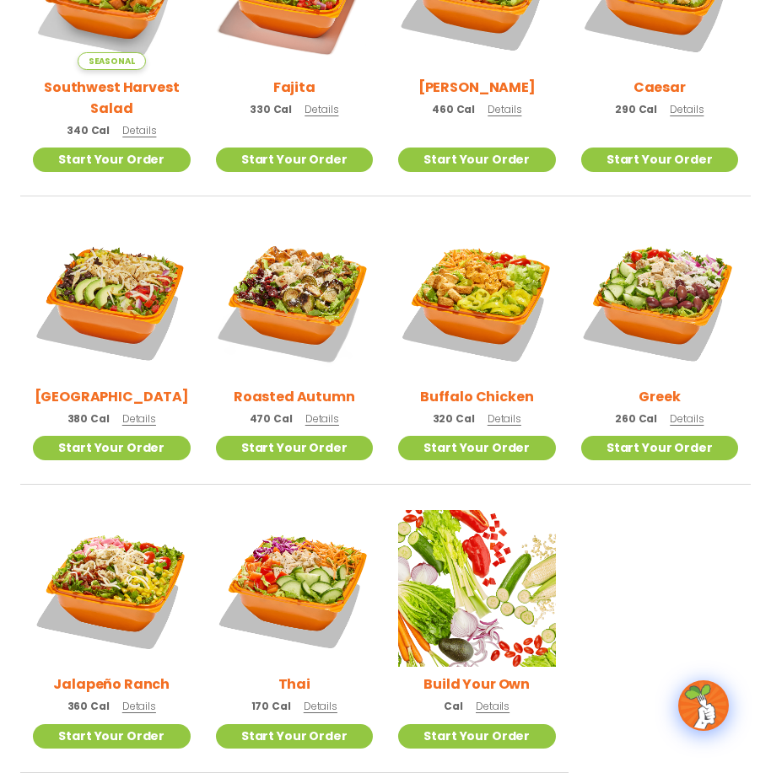
click at [665, 395] on h2 "Greek" at bounding box center [659, 396] width 41 height 21
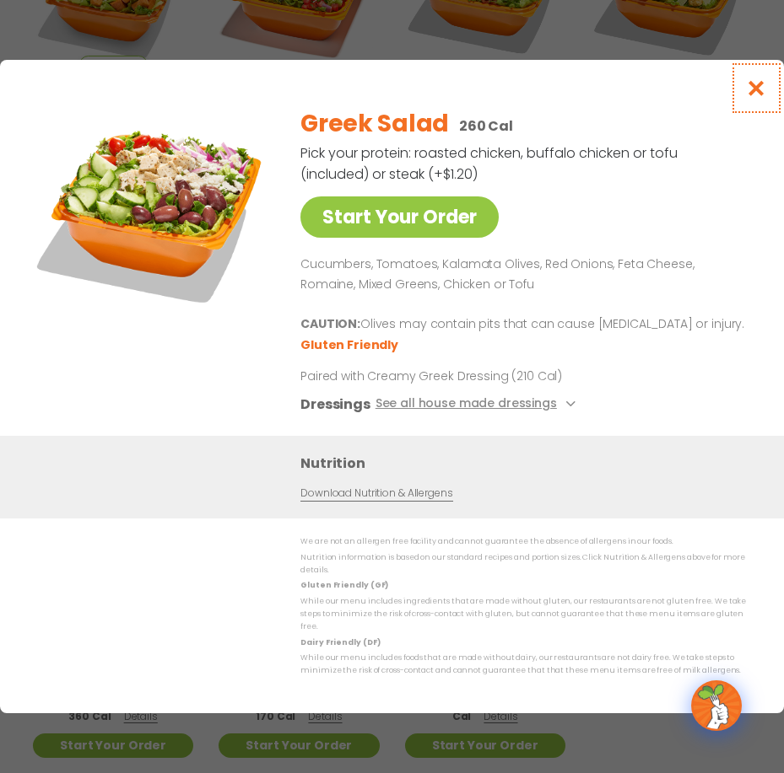
click at [757, 97] on icon "Close modal" at bounding box center [756, 88] width 21 height 18
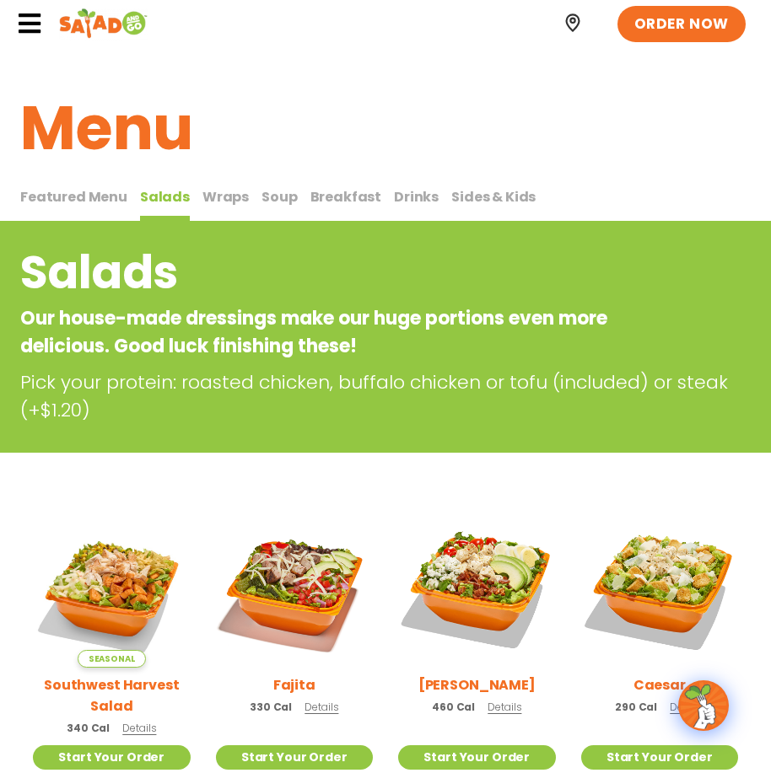
scroll to position [0, 0]
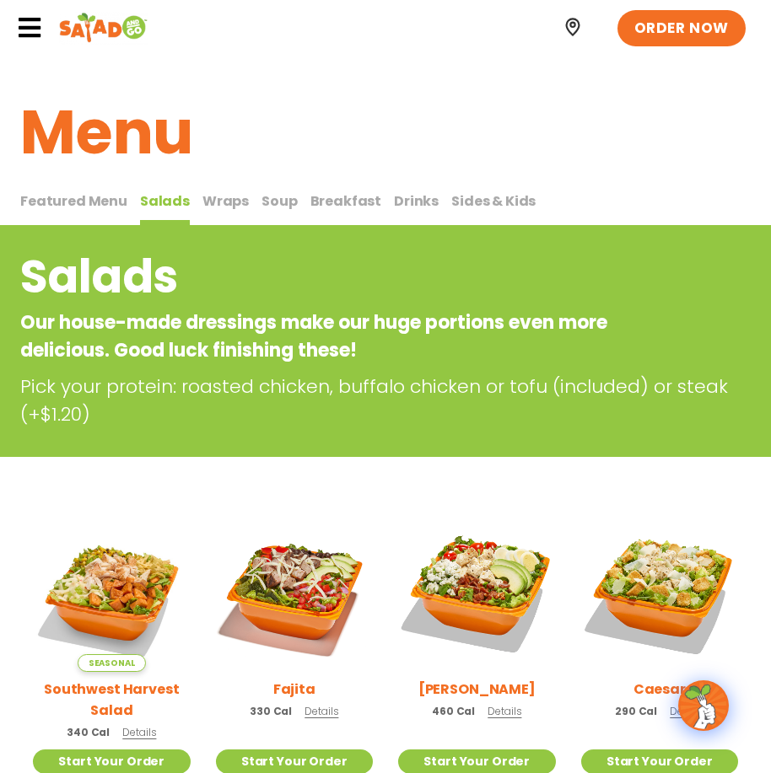
click at [266, 205] on span "Soup" at bounding box center [278, 200] width 35 height 19
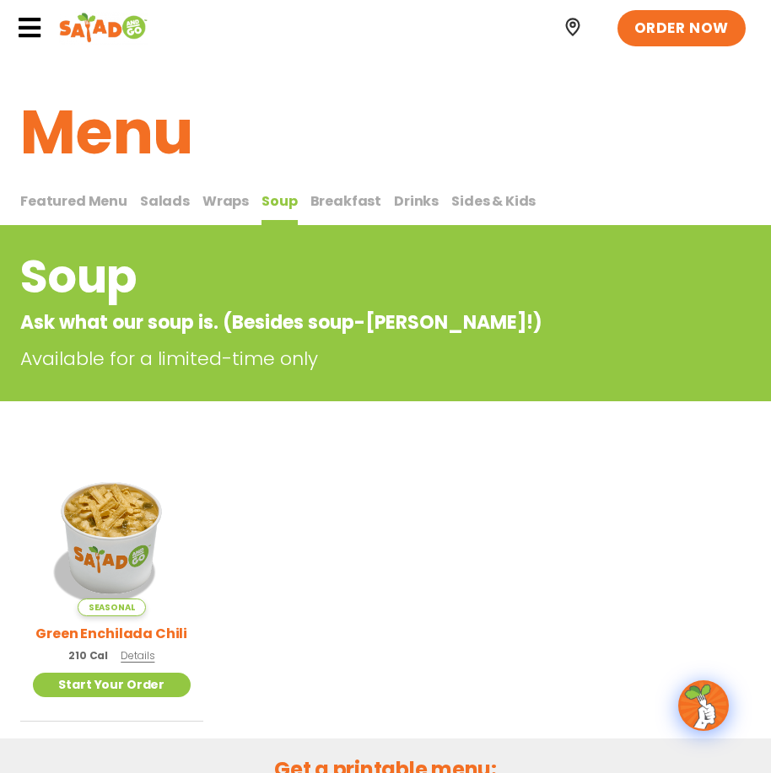
click at [161, 201] on span "Salads" at bounding box center [165, 200] width 50 height 19
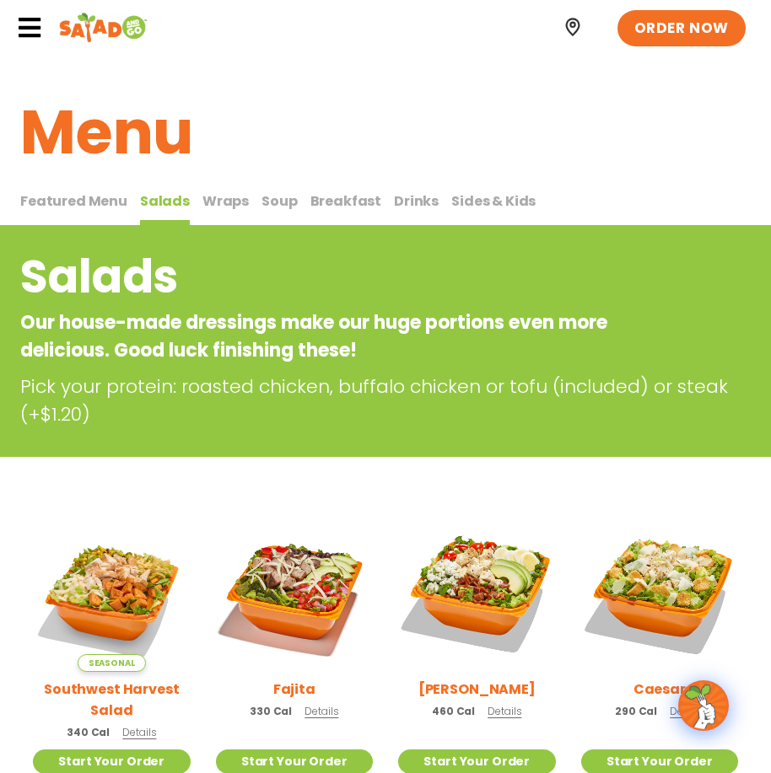
click at [216, 206] on span "Wraps" at bounding box center [225, 200] width 46 height 19
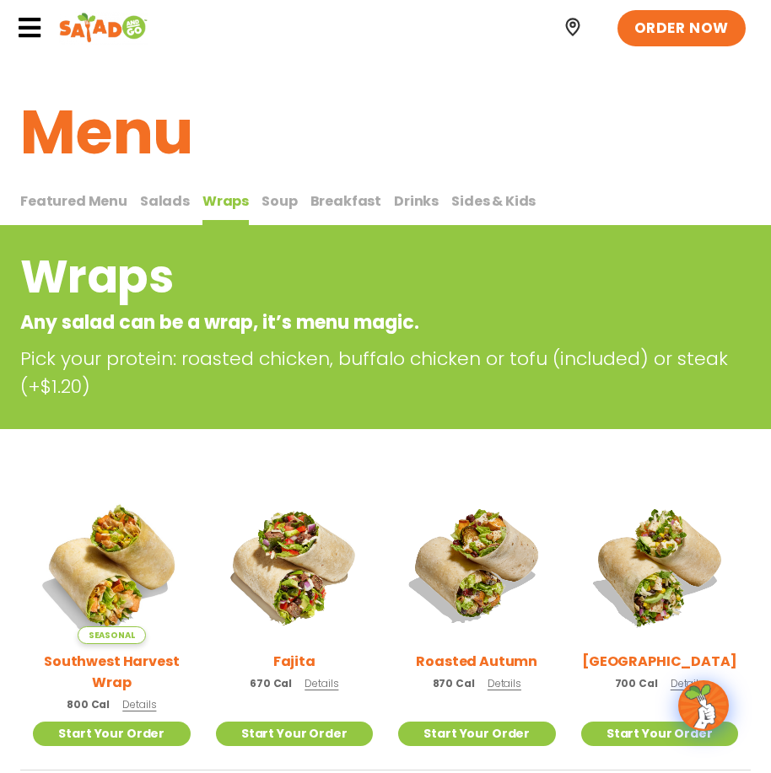
click at [451, 202] on span "Sides & Kids" at bounding box center [493, 200] width 84 height 19
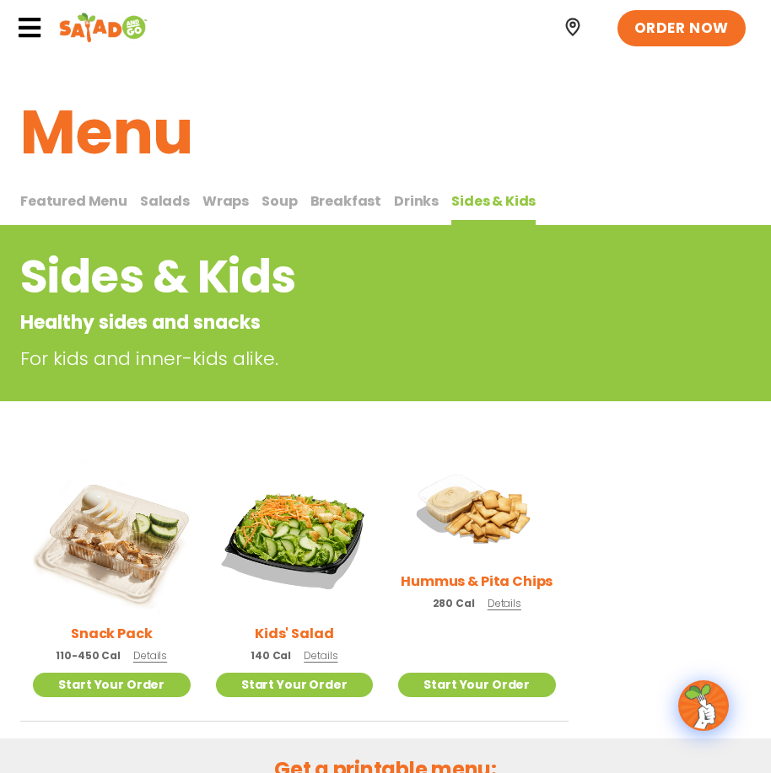
click at [27, 29] on icon at bounding box center [29, 27] width 25 height 25
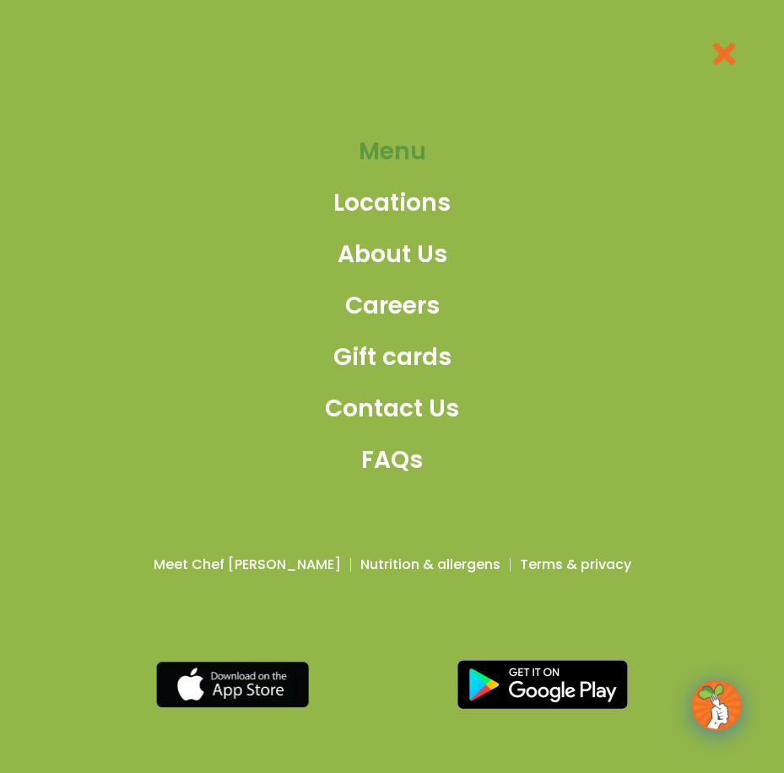
click at [378, 156] on span "Menu" at bounding box center [391, 151] width 67 height 35
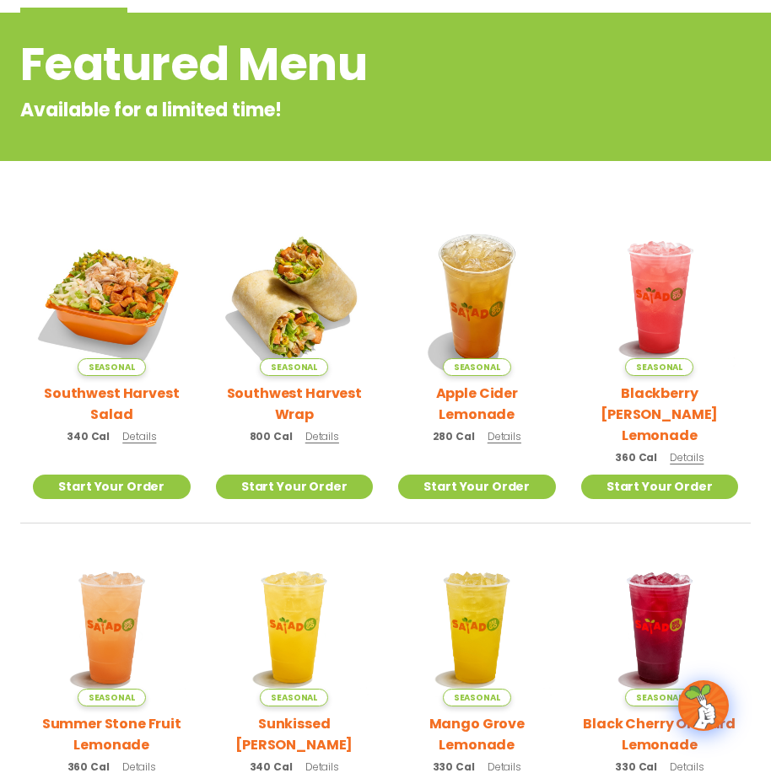
scroll to position [506, 0]
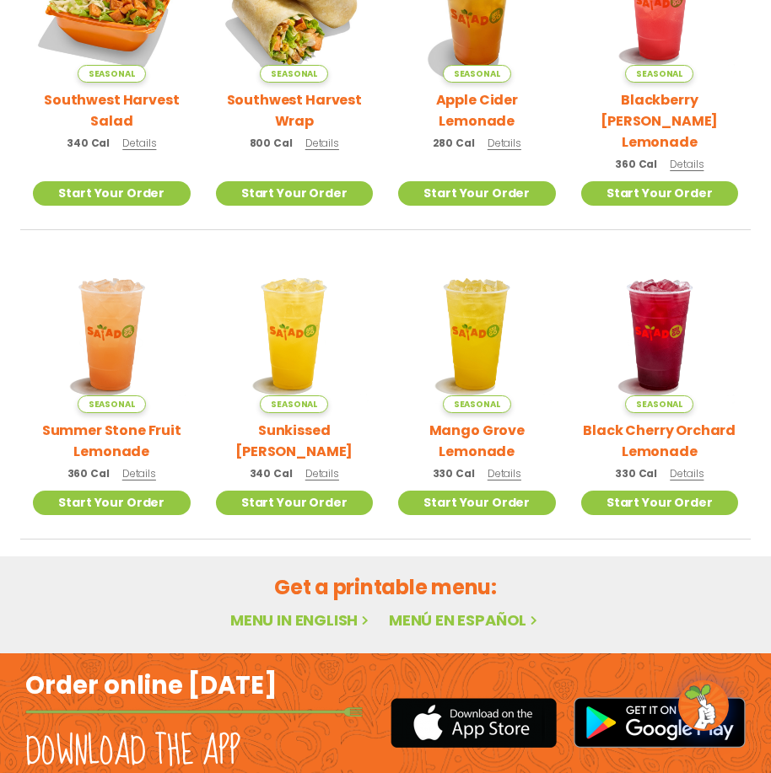
click at [289, 610] on link "Menu in English" at bounding box center [301, 620] width 142 height 21
